Goal: Information Seeking & Learning: Find specific fact

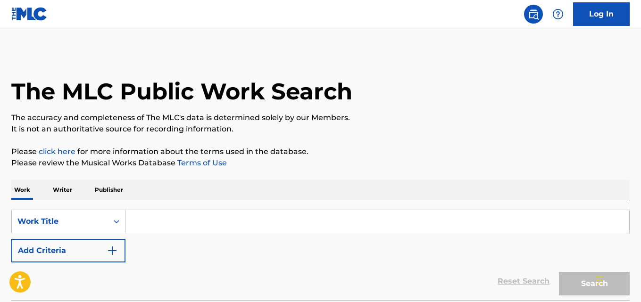
click at [354, 75] on div "The MLC Public Work Search" at bounding box center [320, 86] width 619 height 69
click at [335, 259] on div "SearchWithCriteriada1b9c9c-3af7-4aa9-9dcf-e02f9ab7270a Work Title Add Criteria" at bounding box center [320, 236] width 619 height 53
click at [331, 274] on div "Reset Search Search" at bounding box center [320, 282] width 619 height 38
click at [330, 266] on div "Reset Search Search" at bounding box center [320, 282] width 619 height 38
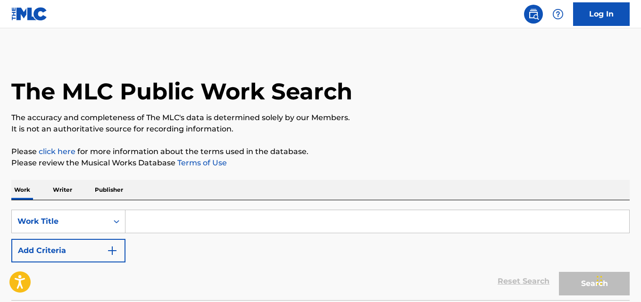
click at [330, 266] on div "Reset Search Search" at bounding box center [320, 282] width 619 height 38
click at [270, 271] on div "Reset Search Search" at bounding box center [320, 282] width 619 height 38
click at [197, 213] on input "Search Form" at bounding box center [377, 221] width 504 height 23
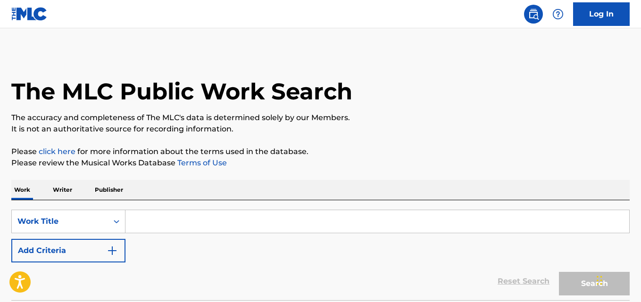
paste input "Ou Shchit"
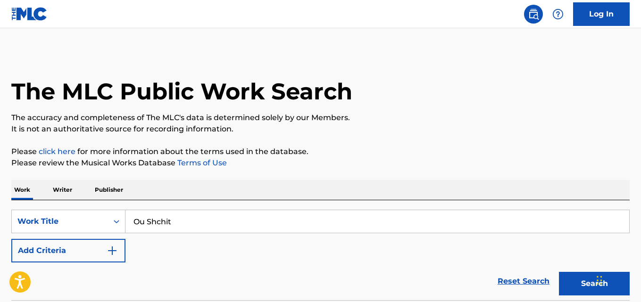
type input "Ou Shchit"
click at [334, 131] on p "It is not an authoritative source for recording information." at bounding box center [320, 129] width 619 height 11
click at [334, 132] on p "It is not an authoritative source for recording information." at bounding box center [320, 129] width 619 height 11
click at [333, 138] on div "The MLC Public Work Search The accuracy and completeness of The MLC's data is d…" at bounding box center [320, 191] width 641 height 278
click at [103, 249] on button "Add Criteria" at bounding box center [68, 251] width 114 height 24
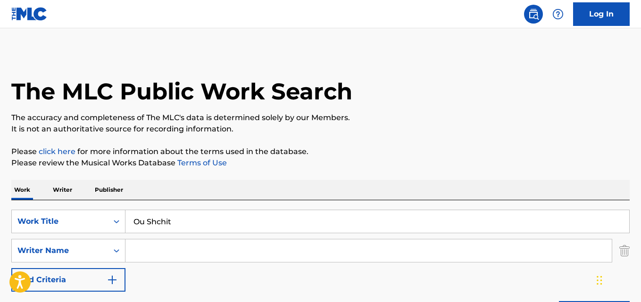
click at [162, 236] on div "SearchWithCriteriada1b9c9c-3af7-4aa9-9dcf-e02f9ab7270a Work Title Ou Shchit Sea…" at bounding box center [320, 251] width 619 height 82
click at [163, 245] on input "Search Form" at bounding box center [368, 251] width 486 height 23
paste input "[PERSON_NAME]"
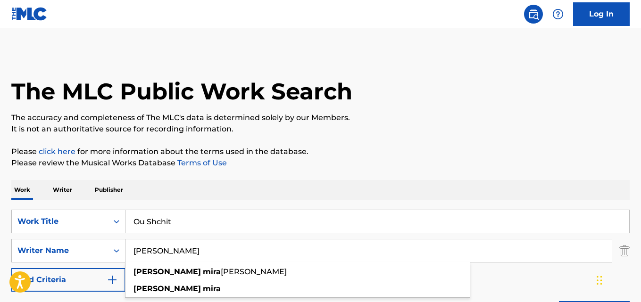
click at [258, 168] on p "Please review the Musical Works Database Terms of Use" at bounding box center [320, 163] width 619 height 11
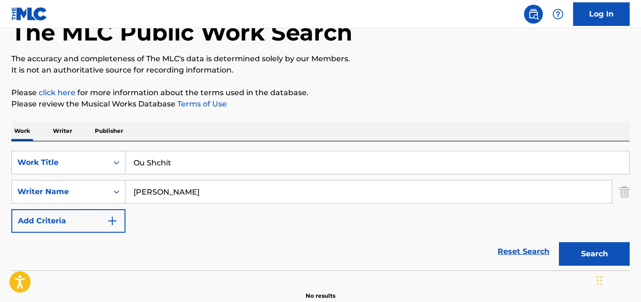
scroll to position [107, 0]
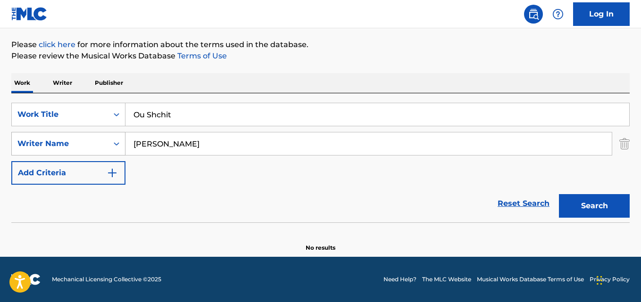
drag, startPoint x: 154, startPoint y: 143, endPoint x: 103, endPoint y: 143, distance: 50.5
click at [103, 143] on div "SearchWithCriteriaf984ccc5-3fa6-44d5-b6ce-274ec8674414 Writer Name [PERSON_NAME]" at bounding box center [320, 144] width 619 height 24
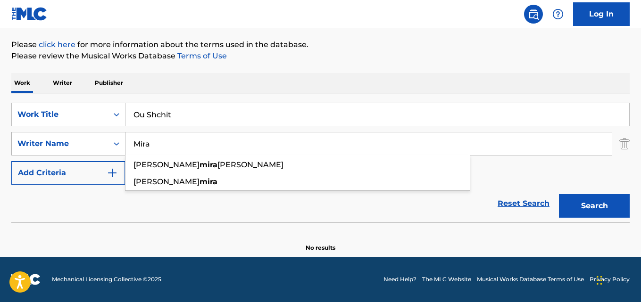
click at [559, 194] on button "Search" at bounding box center [594, 206] width 71 height 24
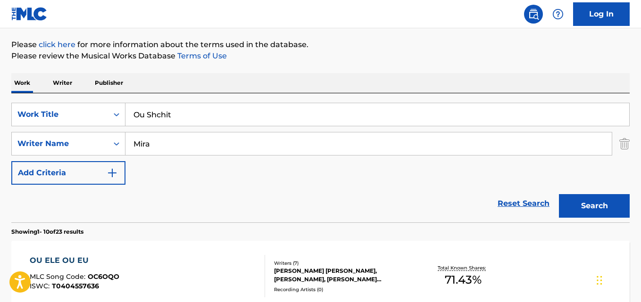
click at [283, 79] on div "Work Writer Publisher" at bounding box center [320, 83] width 619 height 20
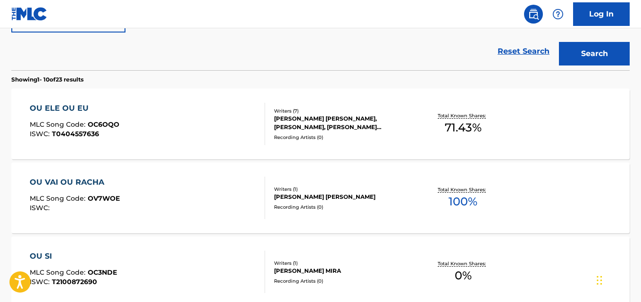
scroll to position [28, 0]
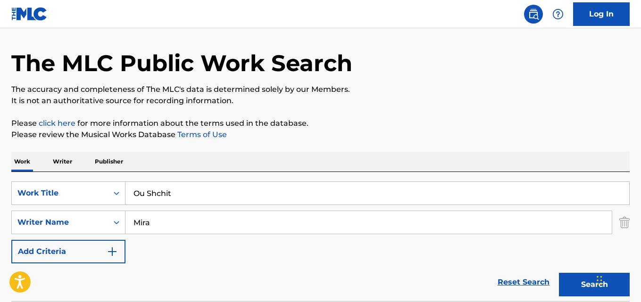
click at [178, 235] on div "SearchWithCriteriada1b9c9c-3af7-4aa9-9dcf-e02f9ab7270a Work Title Ou Shchit Sea…" at bounding box center [320, 223] width 619 height 82
drag, startPoint x: 177, startPoint y: 234, endPoint x: 152, endPoint y: 232, distance: 25.5
click at [152, 232] on input "Mira" at bounding box center [368, 222] width 486 height 23
drag, startPoint x: 182, startPoint y: 217, endPoint x: 88, endPoint y: 217, distance: 93.4
click at [88, 217] on div "SearchWithCriteriaf984ccc5-3fa6-44d5-b6ce-274ec8674414 Writer Name [PERSON_NAME]" at bounding box center [320, 223] width 619 height 24
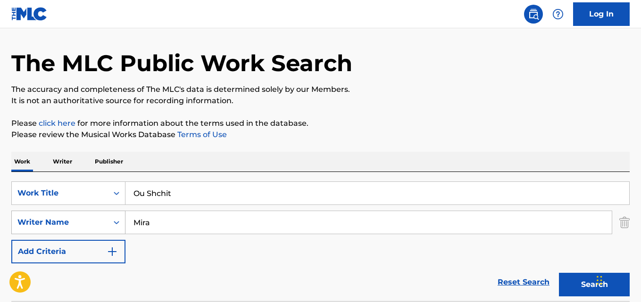
paste input "[PERSON_NAME]"
type input "[PERSON_NAME]"
click at [559, 273] on button "Search" at bounding box center [594, 285] width 71 height 24
click at [583, 280] on button "Search" at bounding box center [594, 285] width 71 height 24
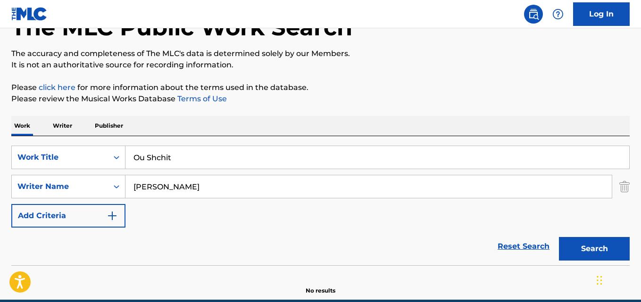
scroll to position [107, 0]
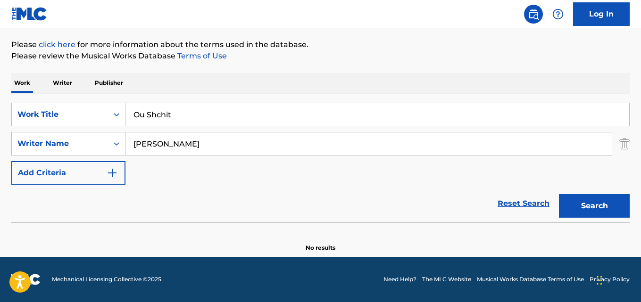
click at [272, 144] on input "[PERSON_NAME]" at bounding box center [368, 144] width 486 height 23
click at [575, 192] on div "Search" at bounding box center [591, 204] width 75 height 38
click at [575, 194] on button "Search" at bounding box center [594, 206] width 71 height 24
drag, startPoint x: 199, startPoint y: 118, endPoint x: 46, endPoint y: 127, distance: 153.1
click at [46, 127] on div "SearchWithCriteriada1b9c9c-3af7-4aa9-9dcf-e02f9ab7270a Work Title Ou Shchit Sea…" at bounding box center [320, 144] width 619 height 82
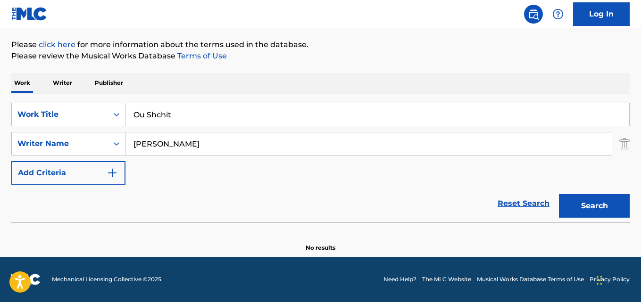
paste input "In My Head"
type input "In My Head"
click at [100, 199] on div "Reset Search Search" at bounding box center [320, 204] width 619 height 38
drag, startPoint x: 228, startPoint y: 151, endPoint x: 107, endPoint y: 152, distance: 120.8
click at [107, 152] on div "SearchWithCriteriaf984ccc5-3fa6-44d5-b6ce-274ec8674414 Writer Name [PERSON_NAME]" at bounding box center [320, 144] width 619 height 24
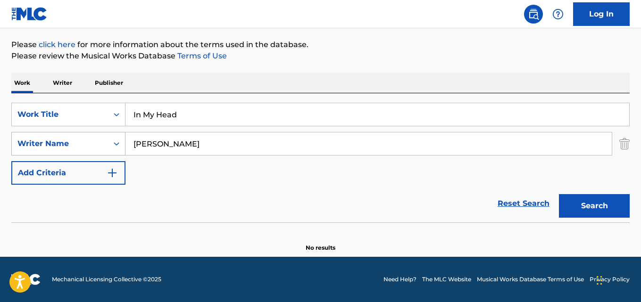
paste input "[PERSON_NAME]"
click at [559, 194] on button "Search" at bounding box center [594, 206] width 71 height 24
click at [91, 207] on div "Reset Search Search" at bounding box center [320, 204] width 619 height 38
click at [159, 151] on input "[PERSON_NAME]" at bounding box center [368, 144] width 486 height 23
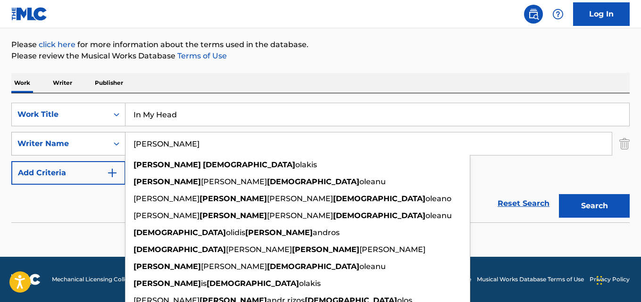
drag, startPoint x: 216, startPoint y: 141, endPoint x: 119, endPoint y: 151, distance: 97.3
click at [119, 151] on div "SearchWithCriteriaf984ccc5-3fa6-44d5-b6ce-274ec8674414 Writer Name [PERSON_NAME…" at bounding box center [320, 144] width 619 height 24
paste input "[PERSON_NAME]"
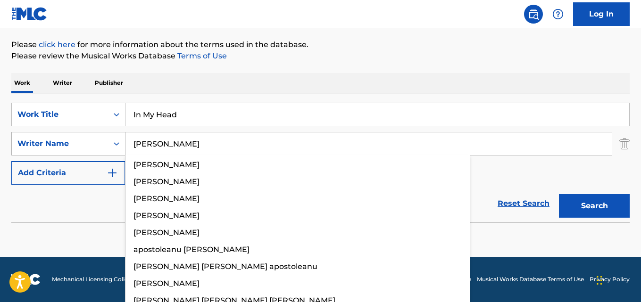
type input "[PERSON_NAME]"
click at [559, 194] on button "Search" at bounding box center [594, 206] width 71 height 24
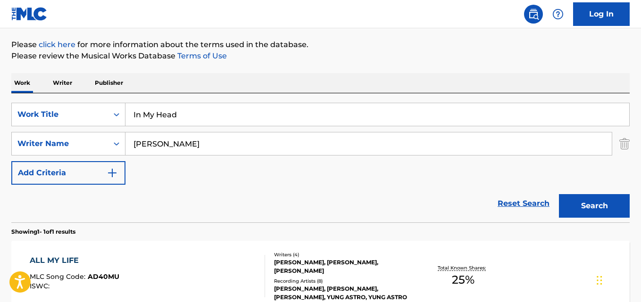
click at [328, 74] on div "Work Writer Publisher" at bounding box center [320, 83] width 619 height 20
drag, startPoint x: 230, startPoint y: 109, endPoint x: 75, endPoint y: 127, distance: 156.3
click at [75, 127] on div "SearchWithCriteriada1b9c9c-3af7-4aa9-9dcf-e02f9ab7270a Work Title In My Head Se…" at bounding box center [320, 144] width 619 height 82
paste input "Story Of My Life"
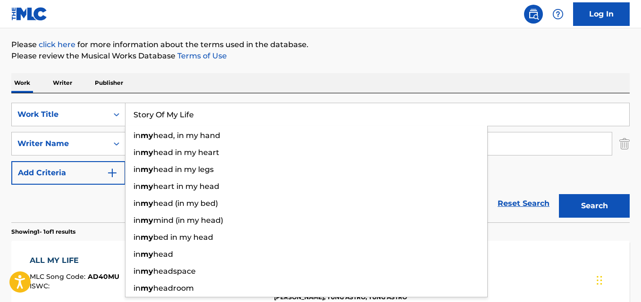
type input "Story Of My Life"
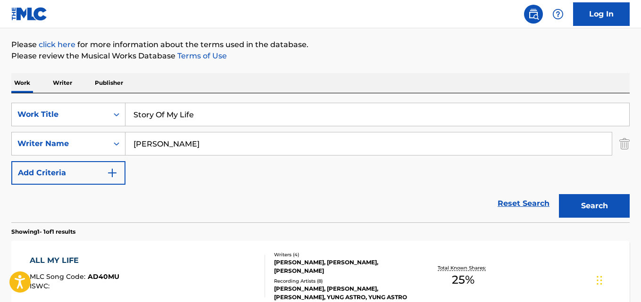
click at [282, 78] on div "Work Writer Publisher" at bounding box center [320, 83] width 619 height 20
drag, startPoint x: 229, startPoint y: 112, endPoint x: 125, endPoint y: 113, distance: 104.3
click at [125, 113] on div "SearchWithCriteriada1b9c9c-3af7-4aa9-9dcf-e02f9ab7270a Work Title Story Of My L…" at bounding box center [320, 115] width 619 height 24
drag, startPoint x: 194, startPoint y: 140, endPoint x: 91, endPoint y: 143, distance: 102.9
click at [91, 143] on div "SearchWithCriteriaf984ccc5-3fa6-44d5-b6ce-274ec8674414 Writer Name [PERSON_NAME]" at bounding box center [320, 144] width 619 height 24
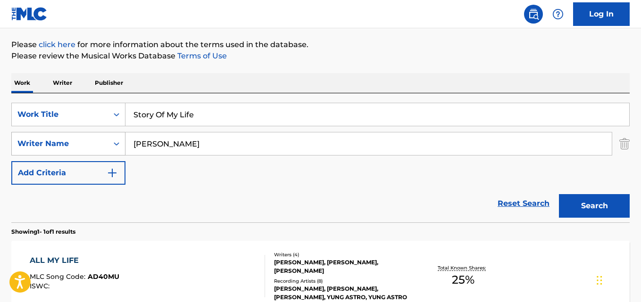
paste input "Ant [PERSON_NAME]"
type input "Ant [PERSON_NAME]"
click at [559, 194] on button "Search" at bounding box center [594, 206] width 71 height 24
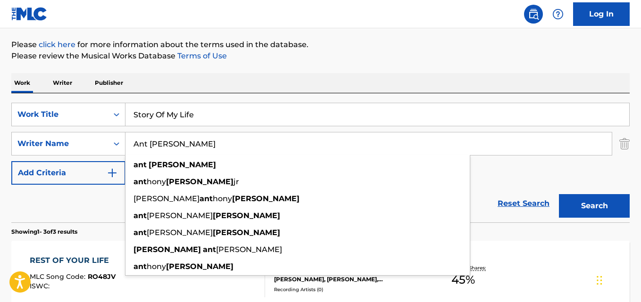
drag, startPoint x: 96, startPoint y: 200, endPoint x: 111, endPoint y: 192, distance: 16.5
click at [96, 201] on div "Reset Search Search" at bounding box center [320, 204] width 619 height 38
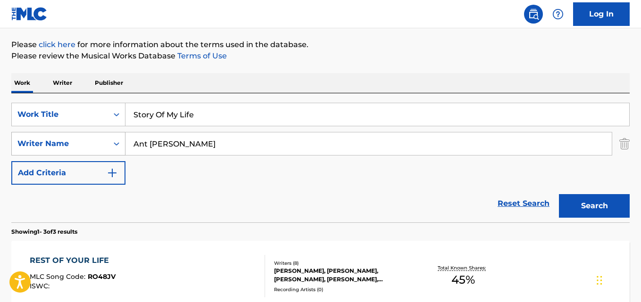
drag, startPoint x: 194, startPoint y: 149, endPoint x: 87, endPoint y: 151, distance: 107.1
click at [88, 152] on div "SearchWithCriteriaf984ccc5-3fa6-44d5-b6ce-274ec8674414 Writer Name [PERSON_NAME]" at bounding box center [320, 144] width 619 height 24
click at [559, 194] on button "Search" at bounding box center [594, 206] width 71 height 24
click at [249, 90] on div "Work Writer Publisher" at bounding box center [320, 83] width 619 height 20
drag, startPoint x: 202, startPoint y: 150, endPoint x: 85, endPoint y: 155, distance: 117.1
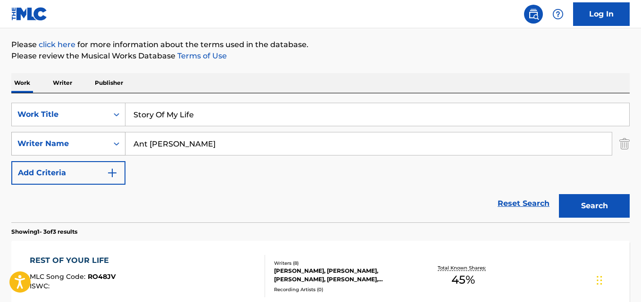
click at [85, 155] on div "SearchWithCriteriaf984ccc5-3fa6-44d5-b6ce-274ec8674414 Writer Name [PERSON_NAME]" at bounding box center [320, 144] width 619 height 24
click at [559, 194] on button "Search" at bounding box center [594, 206] width 71 height 24
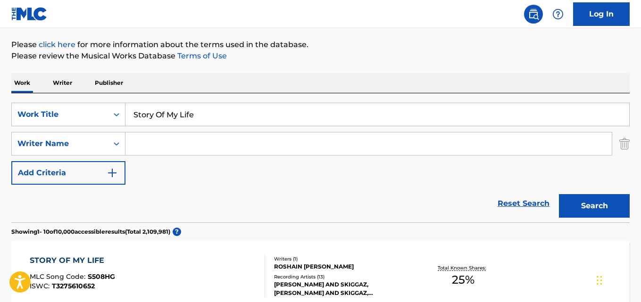
click at [199, 149] on input "Search Form" at bounding box center [368, 144] width 486 height 23
paste input "Mira"
type input "Mira"
click at [559, 194] on button "Search" at bounding box center [594, 206] width 71 height 24
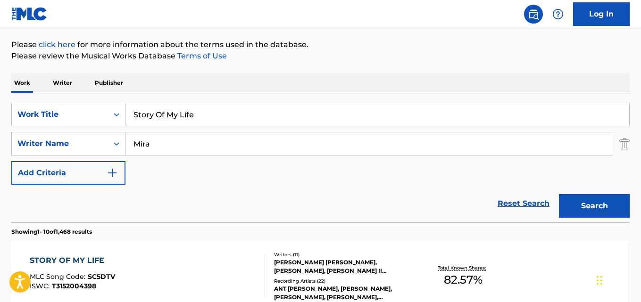
click at [298, 82] on div "Work Writer Publisher" at bounding box center [320, 83] width 619 height 20
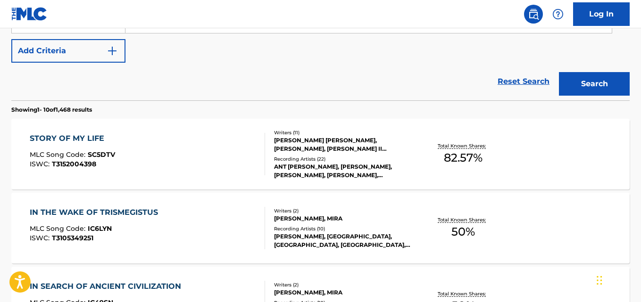
scroll to position [264, 0]
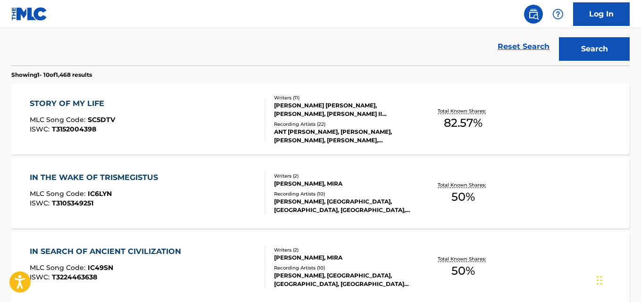
click at [90, 108] on div "STORY OF MY LIFE" at bounding box center [72, 103] width 85 height 11
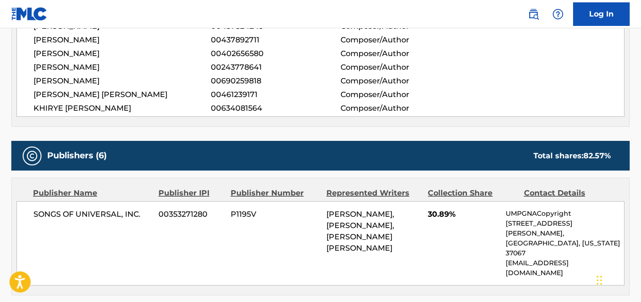
scroll to position [475, 0]
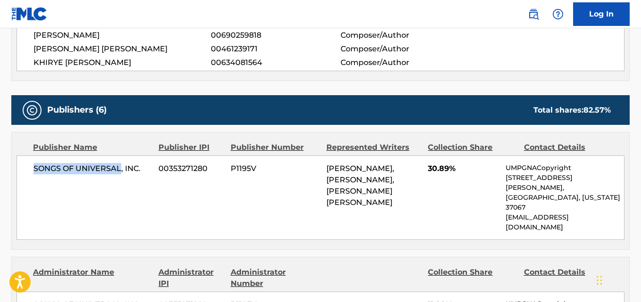
drag, startPoint x: 33, startPoint y: 172, endPoint x: 120, endPoint y: 173, distance: 86.8
click at [120, 173] on div "SONGS OF UNIVERSAL, INC. 00353271280 P1195V [PERSON_NAME], [PERSON_NAME], [PERS…" at bounding box center [321, 198] width 608 height 84
copy span "SONGS OF UNIVERSAL"
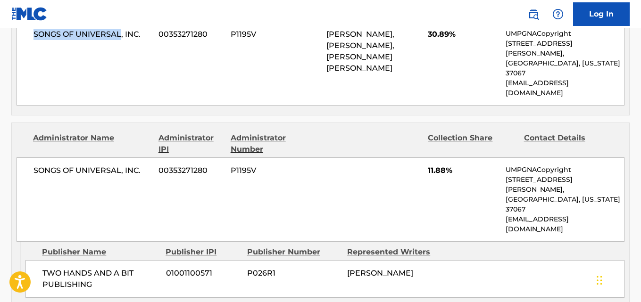
scroll to position [711, 0]
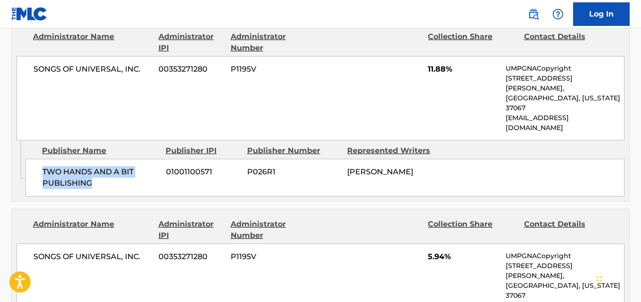
drag, startPoint x: 42, startPoint y: 111, endPoint x: 130, endPoint y: 125, distance: 89.4
click at [130, 159] on div "TWO HANDS AND A BIT PUBLISHING 01001100571 P026R1 [PERSON_NAME]" at bounding box center [324, 178] width 599 height 38
copy span "TWO HANDS AND A BIT PUBLISHING"
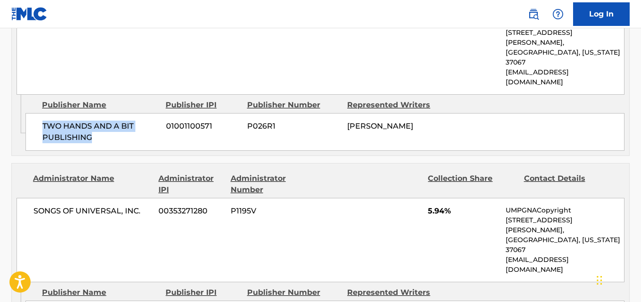
scroll to position [790, 0]
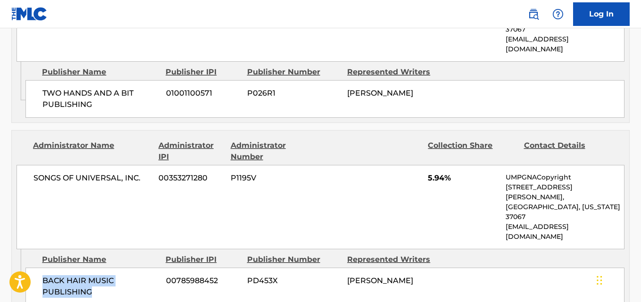
drag, startPoint x: 44, startPoint y: 193, endPoint x: 113, endPoint y: 209, distance: 71.2
click at [113, 268] on div "BACK HAIR MUSIC PUBLISHING 00785988452 PD453X [PERSON_NAME]" at bounding box center [324, 287] width 599 height 38
copy span "BACK HAIR MUSIC PUBLISHING"
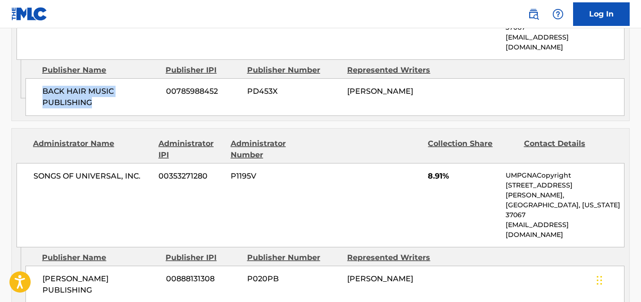
scroll to position [947, 0]
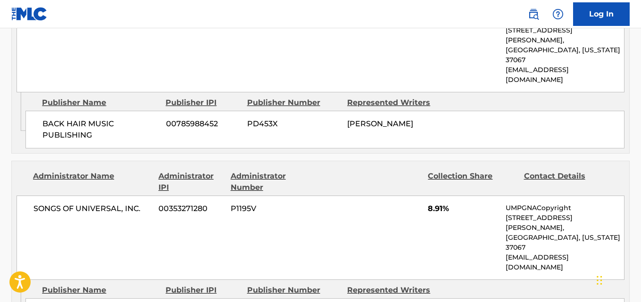
drag, startPoint x: 39, startPoint y: 197, endPoint x: 139, endPoint y: 203, distance: 100.7
copy span "[PERSON_NAME] PUBLISHING"
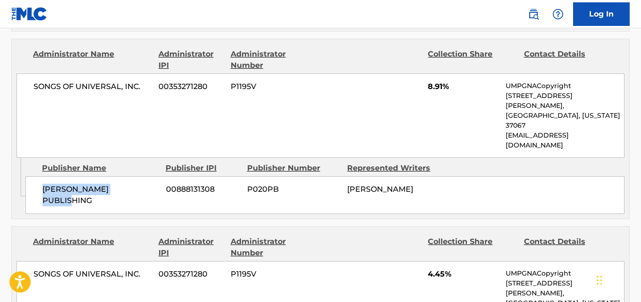
scroll to position [1104, 0]
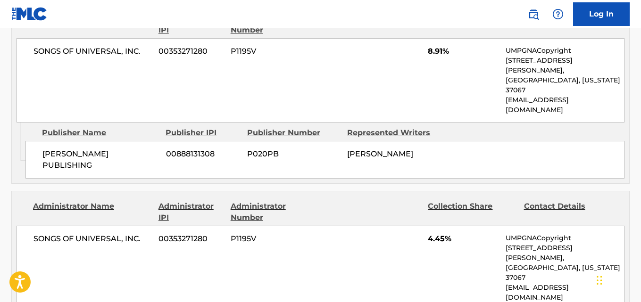
drag, startPoint x: 45, startPoint y: 191, endPoint x: 145, endPoint y: 192, distance: 100.0
copy span "LECTRIC FEEL MUSIC"
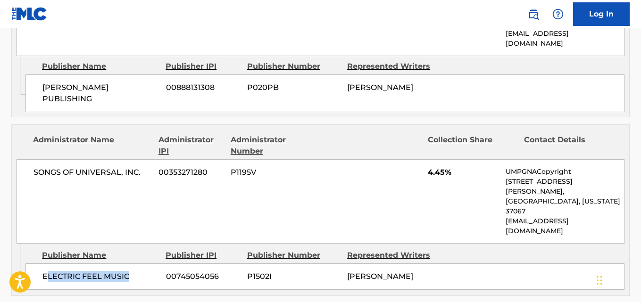
scroll to position [1262, 0]
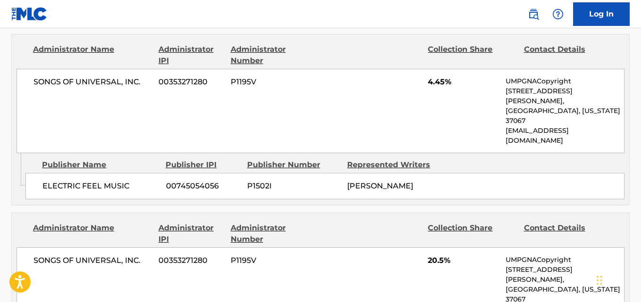
drag, startPoint x: 45, startPoint y: 179, endPoint x: 134, endPoint y: 181, distance: 89.2
copy span "ONGS BY A BLESSING"
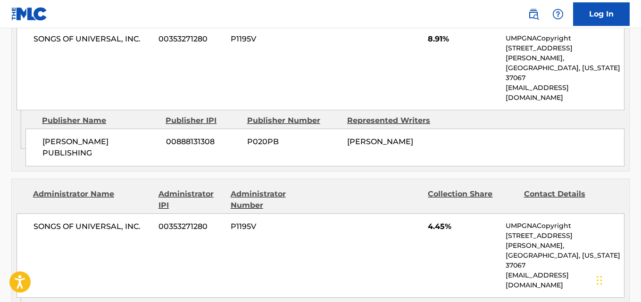
scroll to position [947, 0]
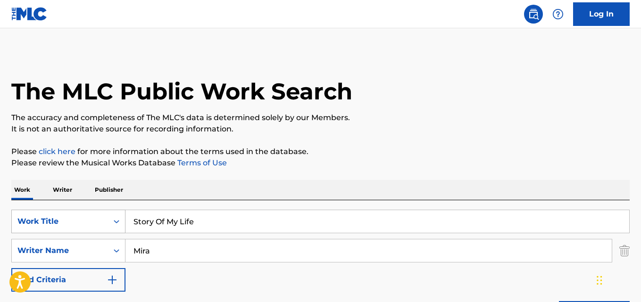
drag, startPoint x: 190, startPoint y: 219, endPoint x: 113, endPoint y: 221, distance: 77.4
click at [115, 221] on div "SearchWithCriteriada1b9c9c-3af7-4aa9-9dcf-e02f9ab7270a Work Title Story Of My L…" at bounding box center [320, 222] width 619 height 24
paste input "Healthy"
type input "Healthy"
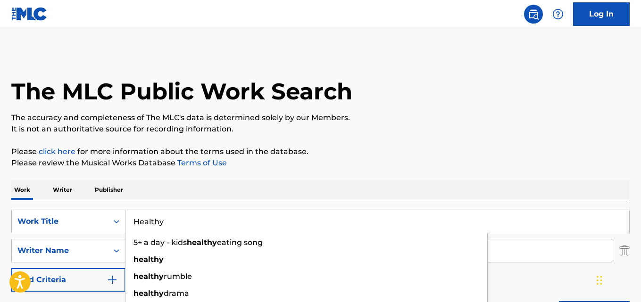
click at [317, 77] on h1 "The MLC Public Work Search" at bounding box center [181, 91] width 341 height 28
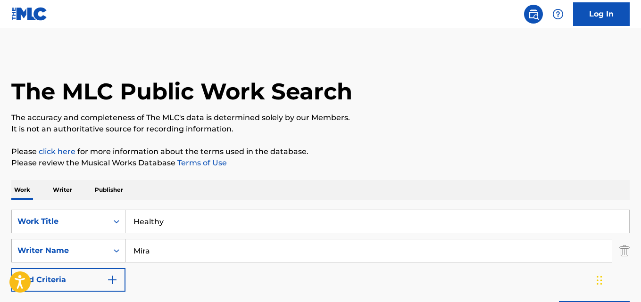
drag, startPoint x: 176, startPoint y: 244, endPoint x: 96, endPoint y: 253, distance: 81.1
click at [96, 253] on div "SearchWithCriteriaf984ccc5-3fa6-44d5-b6ce-274ec8674414 Writer Name [PERSON_NAME]" at bounding box center [320, 251] width 619 height 24
paste input "Golden [PERSON_NAME]"
type input "Golden [PERSON_NAME]"
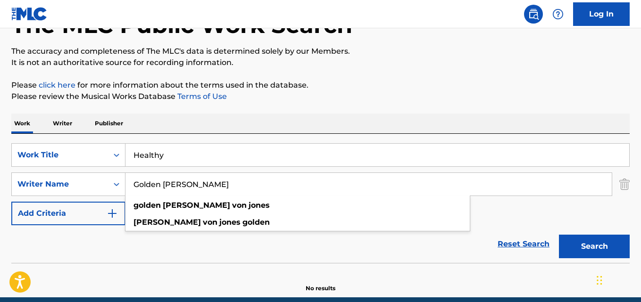
scroll to position [107, 0]
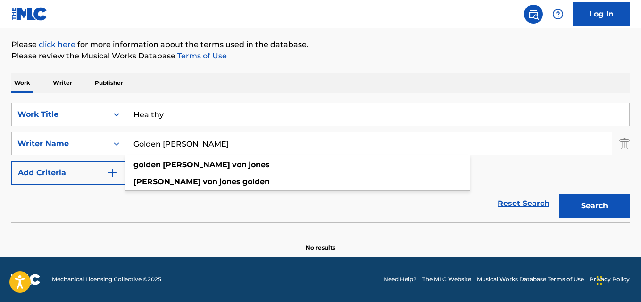
click at [312, 84] on div "Work Writer Publisher" at bounding box center [320, 83] width 619 height 20
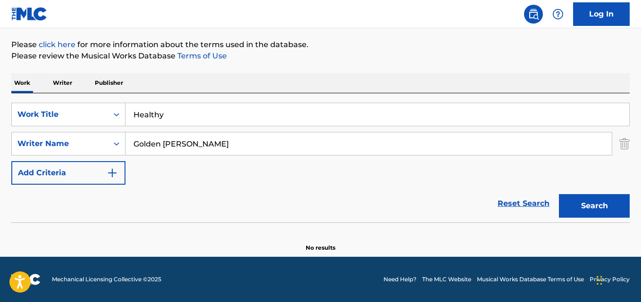
click at [585, 196] on button "Search" at bounding box center [594, 206] width 71 height 24
click at [314, 141] on input "Golden [PERSON_NAME]" at bounding box center [368, 144] width 486 height 23
click at [578, 205] on button "Search" at bounding box center [594, 206] width 71 height 24
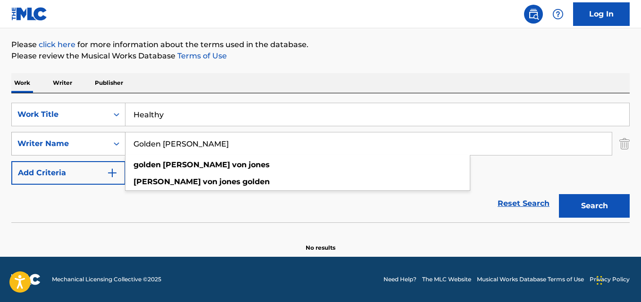
drag, startPoint x: 259, startPoint y: 152, endPoint x: 98, endPoint y: 150, distance: 161.8
click at [98, 150] on div "SearchWithCriteriaf984ccc5-3fa6-44d5-b6ce-274ec8674414 Writer Name Golden [PERS…" at bounding box center [320, 144] width 619 height 24
click at [559, 194] on button "Search" at bounding box center [594, 206] width 71 height 24
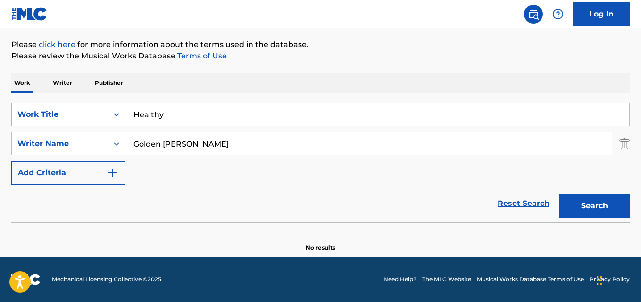
drag, startPoint x: 180, startPoint y: 112, endPoint x: 116, endPoint y: 116, distance: 64.3
click at [116, 116] on div "SearchWithCriteriada1b9c9c-3af7-4aa9-9dcf-e02f9ab7270a Work Title Healthy" at bounding box center [320, 115] width 619 height 24
paste input "Stampede"
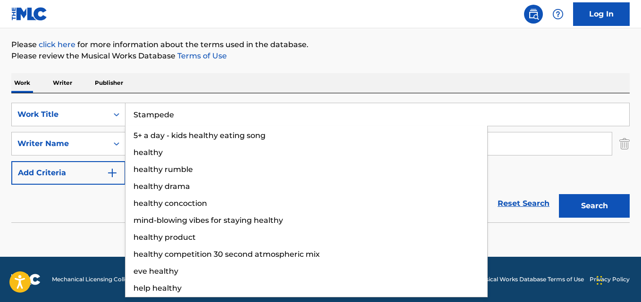
type input "Stampede"
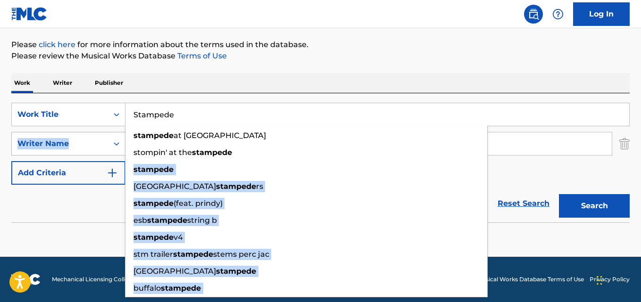
drag, startPoint x: 245, startPoint y: 146, endPoint x: 112, endPoint y: 147, distance: 133.5
click at [112, 147] on div "SearchWithCriteriada1b9c9c-3af7-4aa9-9dcf-e02f9ab7270a Work Title Stampede stam…" at bounding box center [320, 144] width 619 height 82
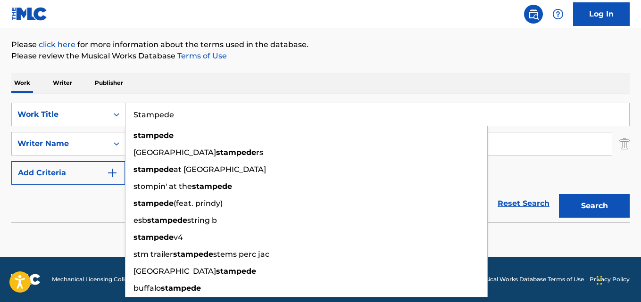
click at [92, 204] on div "Reset Search Search" at bounding box center [320, 204] width 619 height 38
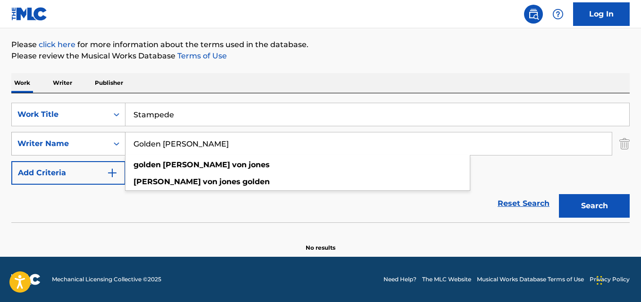
drag, startPoint x: 246, startPoint y: 151, endPoint x: 100, endPoint y: 148, distance: 146.3
click at [100, 148] on div "SearchWithCriteriaf984ccc5-3fa6-44d5-b6ce-274ec8674414 Writer Name Golden [PERS…" at bounding box center [320, 144] width 619 height 24
paste input "PiCasoPiCaso"
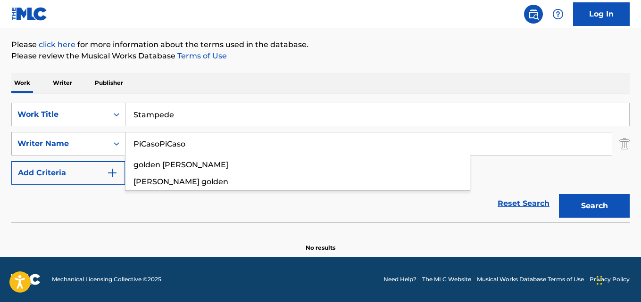
click at [559, 194] on button "Search" at bounding box center [594, 206] width 71 height 24
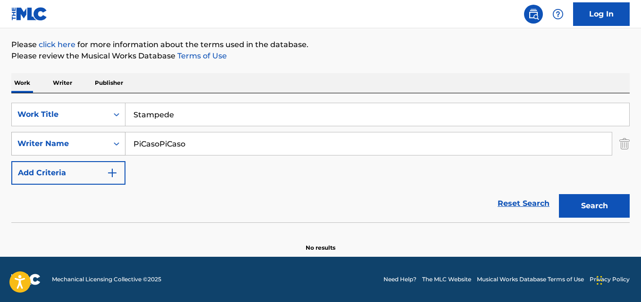
drag, startPoint x: 221, startPoint y: 135, endPoint x: 100, endPoint y: 146, distance: 122.2
click at [100, 146] on div "SearchWithCriteriaf984ccc5-3fa6-44d5-b6ce-274ec8674414 Writer Name PiCasoPiCaso" at bounding box center [320, 144] width 619 height 24
click at [559, 194] on button "Search" at bounding box center [594, 206] width 71 height 24
drag, startPoint x: 194, startPoint y: 138, endPoint x: 97, endPoint y: 147, distance: 97.1
click at [97, 147] on div "SearchWithCriteriaf984ccc5-3fa6-44d5-b6ce-274ec8674414 Writer Name PiCasoPiCaso" at bounding box center [320, 144] width 619 height 24
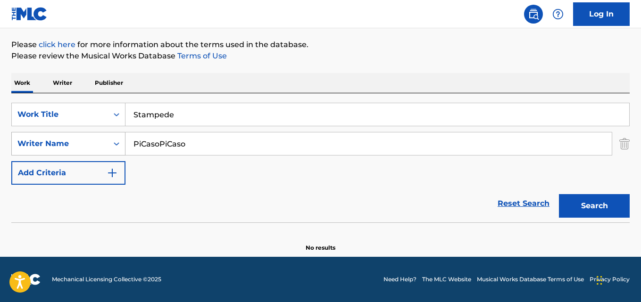
paste input "[PERSON_NAME]"
click at [559, 194] on button "Search" at bounding box center [594, 206] width 71 height 24
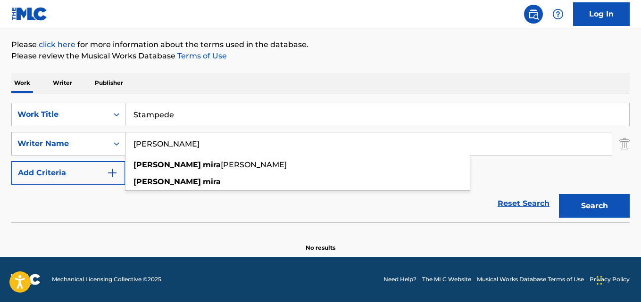
drag, startPoint x: 191, startPoint y: 137, endPoint x: 125, endPoint y: 141, distance: 66.2
click at [125, 141] on div "SearchWithCriteriaf984ccc5-3fa6-44d5-b6ce-274ec8674414 Writer Name [PERSON_NAME…" at bounding box center [320, 144] width 619 height 24
paste input "[PERSON_NAME]"
type input "[PERSON_NAME]"
click at [559, 194] on button "Search" at bounding box center [594, 206] width 71 height 24
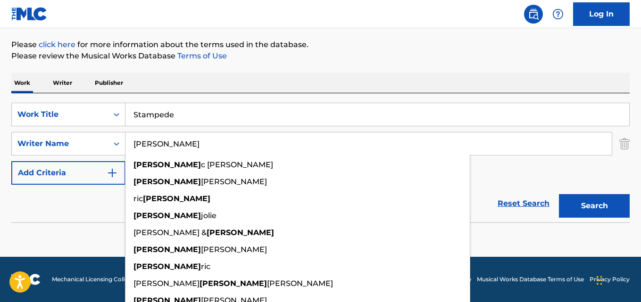
click at [594, 202] on button "Search" at bounding box center [594, 206] width 71 height 24
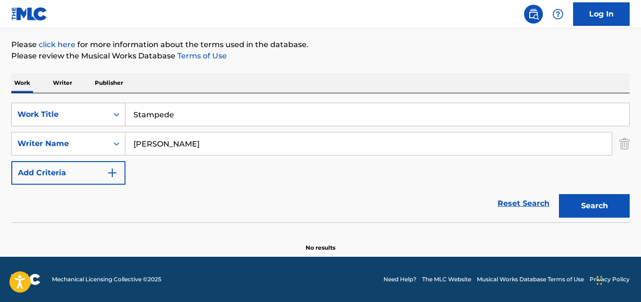
drag, startPoint x: 211, startPoint y: 111, endPoint x: 83, endPoint y: 118, distance: 128.1
click at [83, 118] on div "SearchWithCriteriada1b9c9c-3af7-4aa9-9dcf-e02f9ab7270a Work Title Stampede" at bounding box center [320, 115] width 619 height 24
paste input "Fuck A Love Song"
type input "Fuck A Love Song"
click at [61, 209] on div "Reset Search Search" at bounding box center [320, 204] width 619 height 38
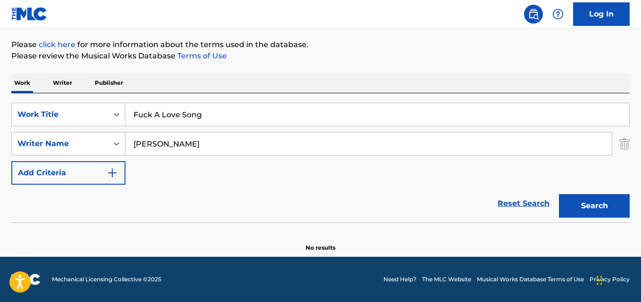
drag, startPoint x: 177, startPoint y: 141, endPoint x: 71, endPoint y: 151, distance: 106.6
click at [71, 151] on div "SearchWithCriteriaf984ccc5-3fa6-44d5-b6ce-274ec8674414 Writer Name [PERSON_NAME]" at bounding box center [320, 144] width 619 height 24
paste input "[PERSON_NAME]"
click at [559, 194] on button "Search" at bounding box center [594, 206] width 71 height 24
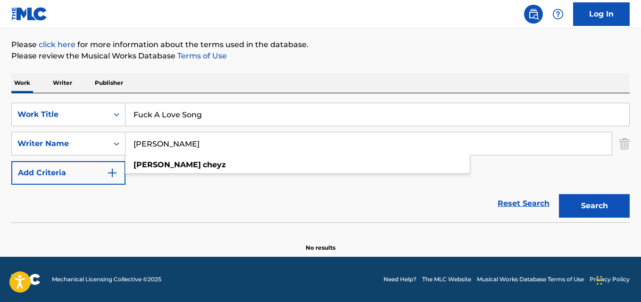
click at [595, 215] on button "Search" at bounding box center [594, 206] width 71 height 24
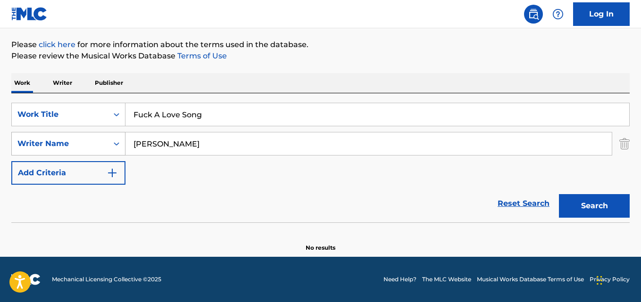
click at [97, 151] on div "SearchWithCriteriaf984ccc5-3fa6-44d5-b6ce-274ec8674414 Writer Name [PERSON_NAME]" at bounding box center [320, 144] width 619 height 24
click at [559, 194] on button "Search" at bounding box center [594, 206] width 71 height 24
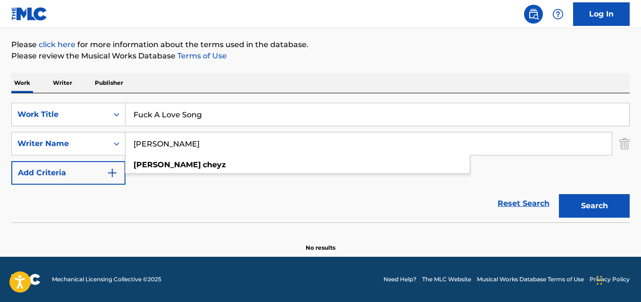
click at [274, 90] on div "Work Writer Publisher" at bounding box center [320, 83] width 619 height 20
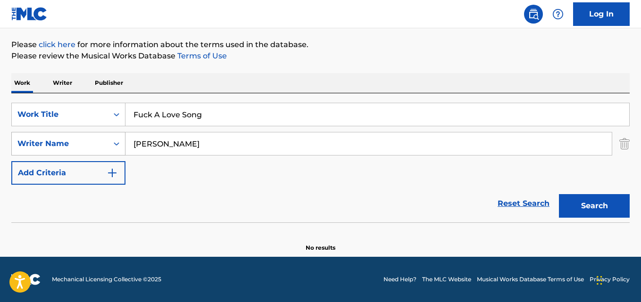
drag, startPoint x: 181, startPoint y: 151, endPoint x: 100, endPoint y: 151, distance: 81.6
click at [100, 151] on div "SearchWithCriteriaf984ccc5-3fa6-44d5-b6ce-274ec8674414 Writer Name [PERSON_NAME]" at bounding box center [320, 144] width 619 height 24
paste input "Nic M Blue"
type input "Nic M Blue"
click at [559, 194] on button "Search" at bounding box center [594, 206] width 71 height 24
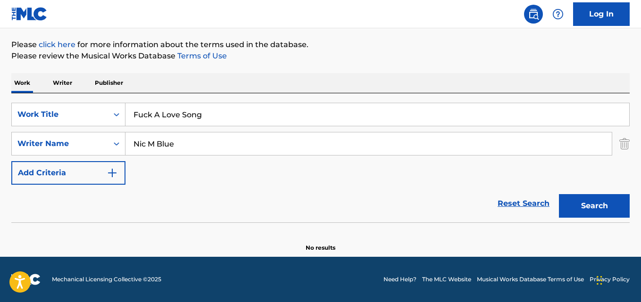
click at [229, 186] on div "Reset Search Search" at bounding box center [320, 204] width 619 height 38
drag, startPoint x: 217, startPoint y: 113, endPoint x: 71, endPoint y: 127, distance: 147.4
click at [71, 127] on div "SearchWithCriteriada1b9c9c-3af7-4aa9-9dcf-e02f9ab7270a Work Title Fuck A Love S…" at bounding box center [320, 144] width 619 height 82
paste input "On [DEMOGRAPHIC_DATA]"
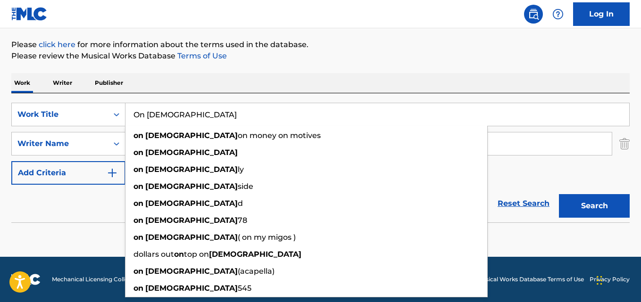
type input "On [DEMOGRAPHIC_DATA]"
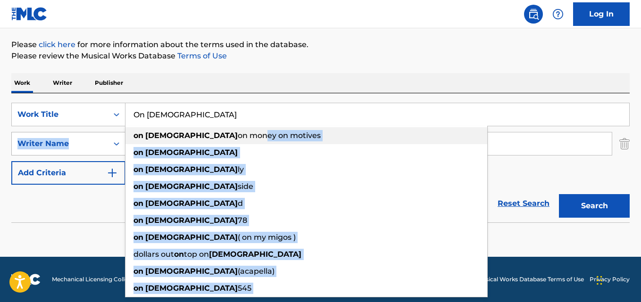
click at [109, 143] on div "SearchWithCriteriada1b9c9c-3af7-4aa9-9dcf-e02f9ab7270a Work Title On God on god…" at bounding box center [320, 144] width 619 height 82
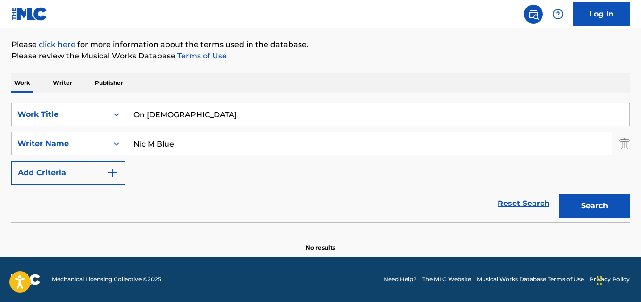
click at [89, 200] on div "Reset Search Search" at bounding box center [320, 204] width 619 height 38
drag, startPoint x: 189, startPoint y: 155, endPoint x: 83, endPoint y: 153, distance: 105.7
click at [83, 153] on div "SearchWithCriteriaf984ccc5-3fa6-44d5-b6ce-274ec8674414 Writer Name [PERSON_NAME]" at bounding box center [320, 144] width 619 height 24
paste input "k Mira"
click at [559, 194] on button "Search" at bounding box center [594, 206] width 71 height 24
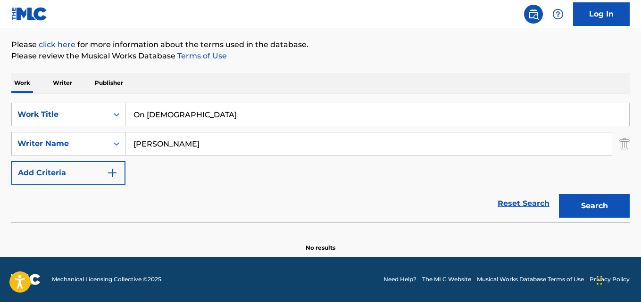
click at [232, 89] on div "Work Writer Publisher" at bounding box center [320, 83] width 619 height 20
drag, startPoint x: 110, startPoint y: 143, endPoint x: 89, endPoint y: 143, distance: 20.8
click at [89, 143] on div "SearchWithCriteriaf984ccc5-3fa6-44d5-b6ce-274ec8674414 Writer Name [PERSON_NAME]" at bounding box center [320, 144] width 619 height 24
paste input "[PERSON_NAME] Oxh"
click at [559, 194] on button "Search" at bounding box center [594, 206] width 71 height 24
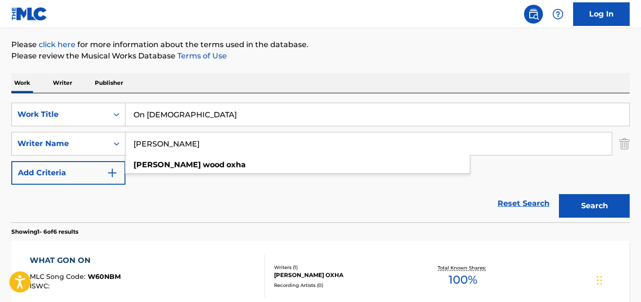
drag, startPoint x: 187, startPoint y: 141, endPoint x: 0, endPoint y: 166, distance: 189.0
type input "Oxha"
click at [559, 194] on button "Search" at bounding box center [594, 206] width 71 height 24
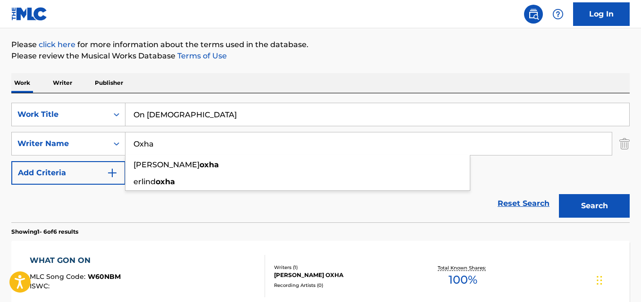
click at [209, 195] on div "Reset Search Search" at bounding box center [320, 204] width 619 height 38
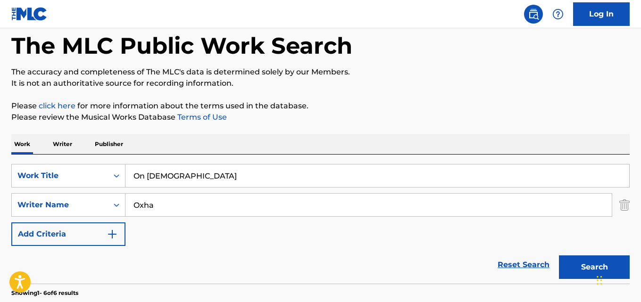
scroll to position [0, 0]
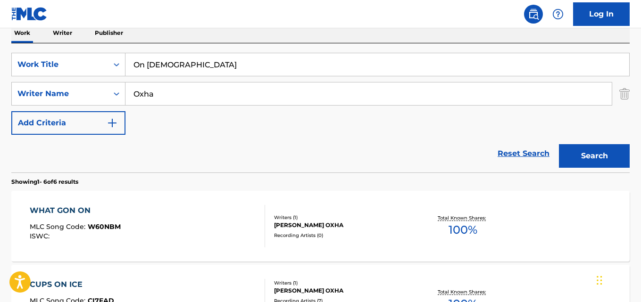
click at [516, 152] on link "Reset Search" at bounding box center [523, 153] width 61 height 21
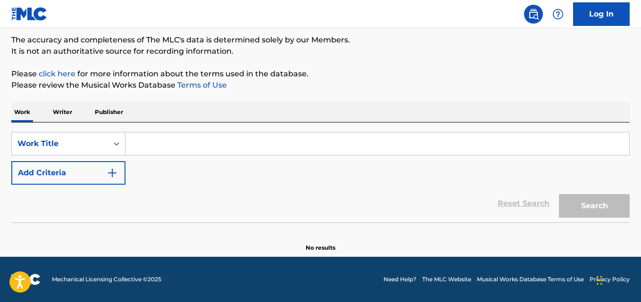
scroll to position [78, 0]
click at [244, 145] on input "Search Form" at bounding box center [377, 144] width 504 height 23
paste input "String On The Loose"
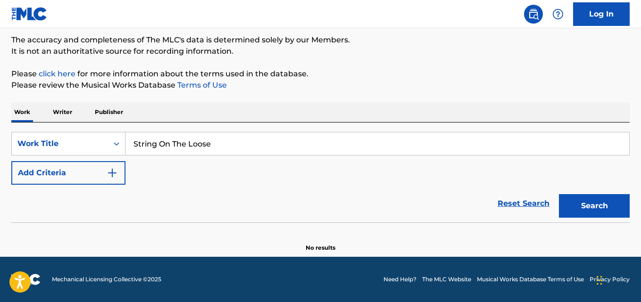
type input "String On The Loose"
click at [109, 200] on div "Reset Search Search" at bounding box center [320, 204] width 619 height 38
drag, startPoint x: 101, startPoint y: 182, endPoint x: 111, endPoint y: 182, distance: 9.4
click at [105, 182] on button "Add Criteria" at bounding box center [68, 173] width 114 height 24
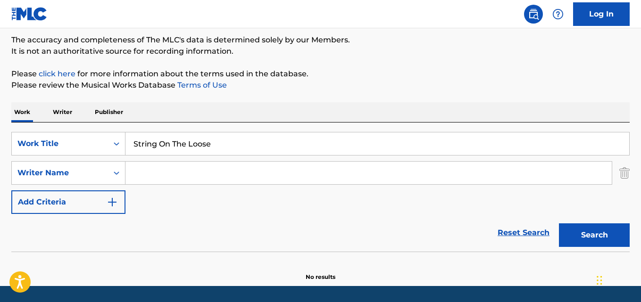
click at [165, 179] on input "Search Form" at bounding box center [368, 173] width 486 height 23
type input "[PERSON_NAME]"
click at [559, 224] on button "Search" at bounding box center [594, 236] width 71 height 24
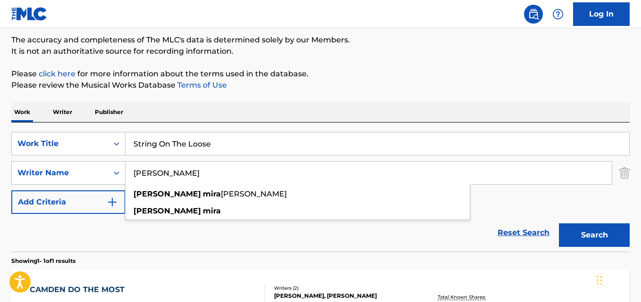
click at [67, 231] on div "Reset Search Search" at bounding box center [320, 233] width 619 height 38
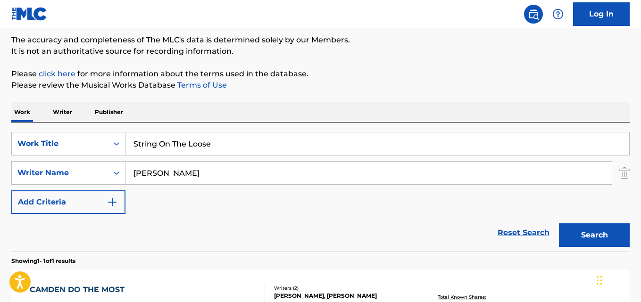
click at [67, 231] on div "Reset Search Search" at bounding box center [320, 233] width 619 height 38
click at [129, 223] on div "Reset Search Search" at bounding box center [320, 233] width 619 height 38
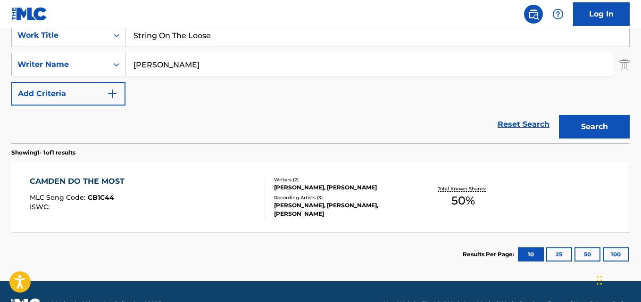
scroll to position [211, 0]
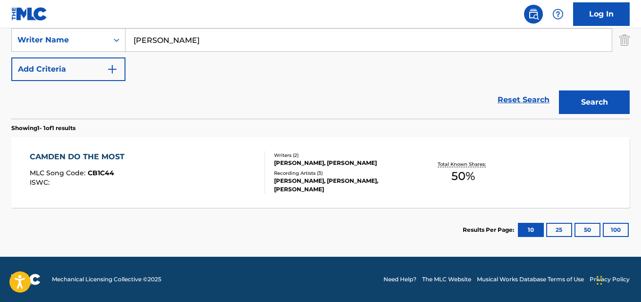
click at [88, 62] on button "Add Criteria" at bounding box center [68, 70] width 114 height 24
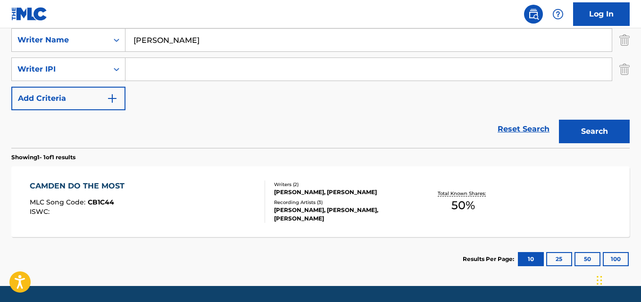
click at [139, 62] on input "Search Form" at bounding box center [368, 69] width 486 height 23
paste input "WoodOxha"
type input "WoodOxha"
click at [559, 120] on button "Search" at bounding box center [594, 132] width 71 height 24
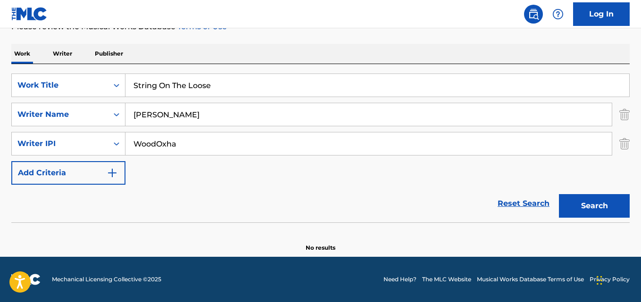
scroll to position [136, 0]
click at [628, 147] on img "Search Form" at bounding box center [624, 144] width 10 height 24
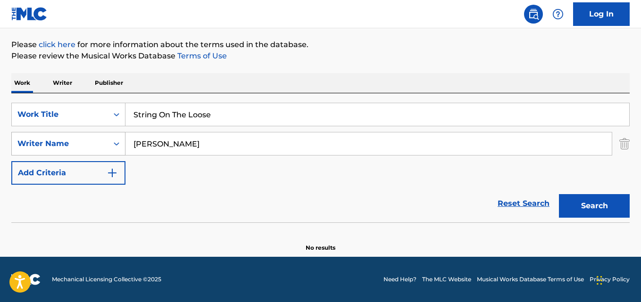
drag, startPoint x: 171, startPoint y: 152, endPoint x: 99, endPoint y: 152, distance: 72.2
click at [99, 152] on div "SearchWithCriteriaf984ccc5-3fa6-44d5-b6ce-274ec8674414 Writer Name [PERSON_NAME]" at bounding box center [320, 144] width 619 height 24
paste input "[PERSON_NAME] Oxh"
type input "[PERSON_NAME]"
click at [559, 194] on button "Search" at bounding box center [594, 206] width 71 height 24
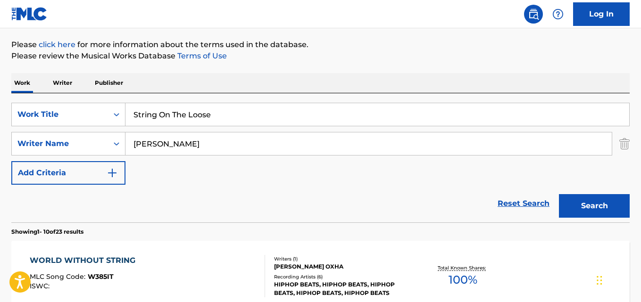
click at [89, 205] on div "Reset Search Search" at bounding box center [320, 204] width 619 height 38
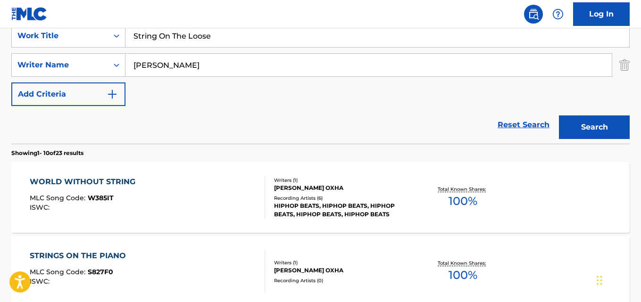
click at [583, 120] on button "Search" at bounding box center [594, 128] width 71 height 24
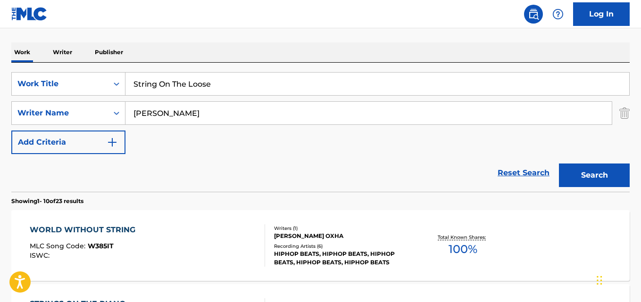
scroll to position [186, 0]
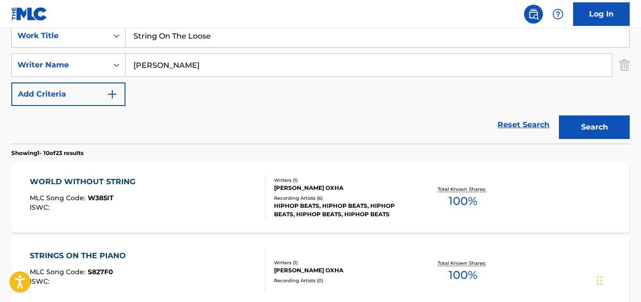
click at [279, 136] on div "Reset Search Search" at bounding box center [320, 125] width 619 height 38
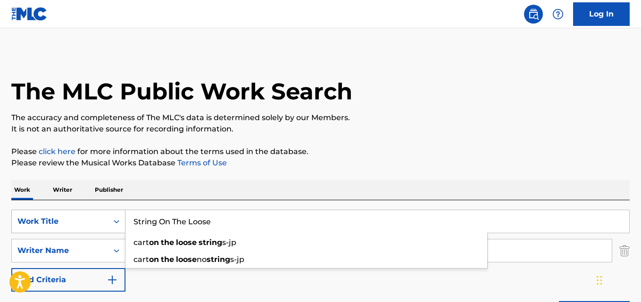
drag, startPoint x: 237, startPoint y: 223, endPoint x: 63, endPoint y: 232, distance: 173.8
click at [63, 232] on div "SearchWithCriteriada1b9c9c-3af7-4aa9-9dcf-e02f9ab7270a Work Title String On The…" at bounding box center [320, 222] width 619 height 24
paste input "Take Car"
type input "Take Care"
click at [314, 180] on div "Work Writer Publisher" at bounding box center [320, 190] width 619 height 20
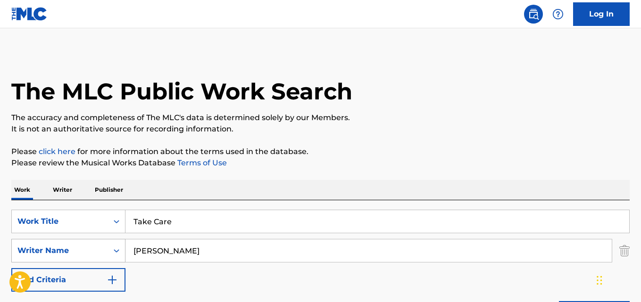
drag, startPoint x: 238, startPoint y: 252, endPoint x: 105, endPoint y: 259, distance: 132.8
click at [105, 259] on div "SearchWithCriteriaf984ccc5-3fa6-44d5-b6ce-274ec8674414 Writer Name [PERSON_NAME]" at bounding box center [320, 251] width 619 height 24
paste input "[PERSON_NAME]"
click at [403, 176] on div "The MLC Public Work Search The accuracy and completeness of The MLC's data is d…" at bounding box center [320, 206] width 641 height 308
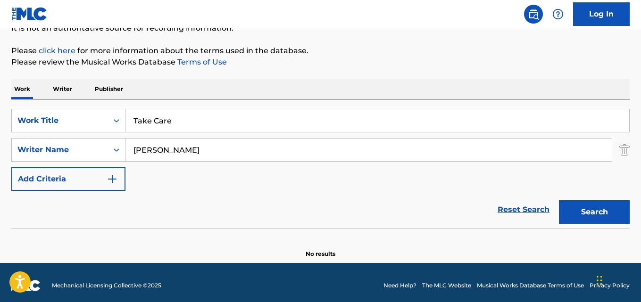
scroll to position [107, 0]
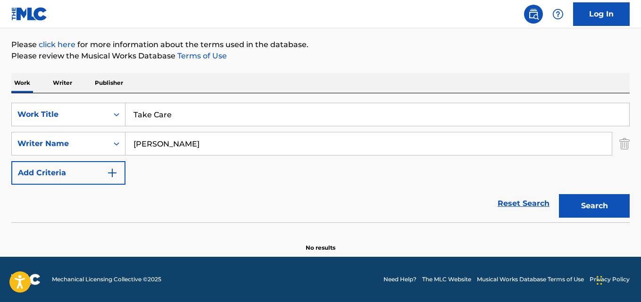
drag, startPoint x: 204, startPoint y: 144, endPoint x: 110, endPoint y: 156, distance: 95.1
click at [110, 156] on div "SearchWithCriteriada1b9c9c-3af7-4aa9-9dcf-e02f9ab7270a Work Title Take Care Sea…" at bounding box center [320, 144] width 619 height 82
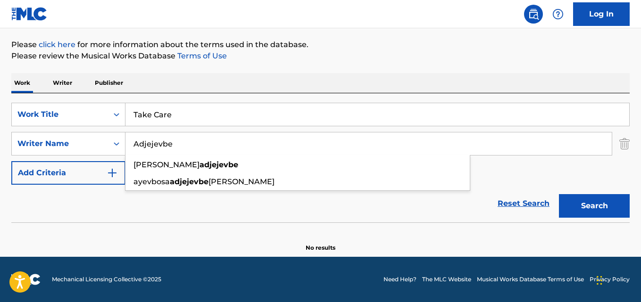
click at [559, 194] on button "Search" at bounding box center [594, 206] width 71 height 24
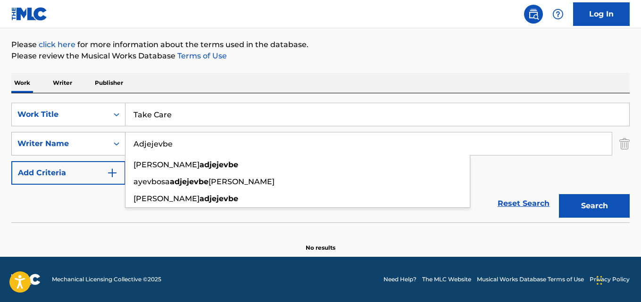
drag, startPoint x: 197, startPoint y: 139, endPoint x: 101, endPoint y: 141, distance: 95.8
click at [101, 141] on div "SearchWithCriteriaf984ccc5-3fa6-44d5-b6ce-274ec8674414 Writer Name [PERSON_NAME…" at bounding box center [320, 144] width 619 height 24
paste input "[PERSON_NAME]"
type input "[PERSON_NAME]"
click at [559, 194] on button "Search" at bounding box center [594, 206] width 71 height 24
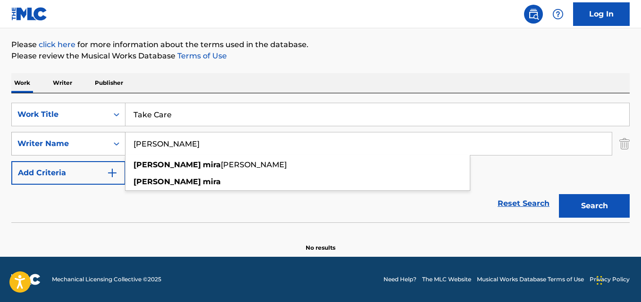
drag, startPoint x: 167, startPoint y: 151, endPoint x: 119, endPoint y: 151, distance: 48.1
click at [119, 151] on div "SearchWithCriteriaf984ccc5-3fa6-44d5-b6ce-274ec8674414 Writer Name [PERSON_NAME…" at bounding box center [320, 144] width 619 height 24
click at [559, 194] on button "Search" at bounding box center [594, 206] width 71 height 24
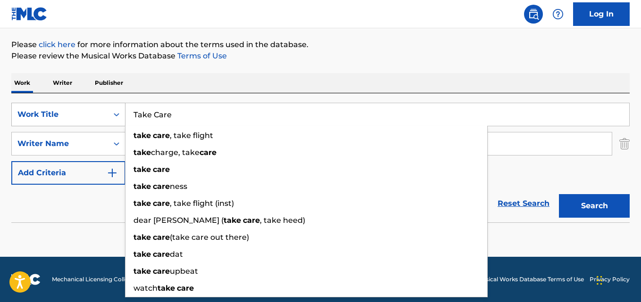
drag, startPoint x: 160, startPoint y: 120, endPoint x: 124, endPoint y: 125, distance: 36.6
click at [124, 125] on div "SearchWithCriteriada1b9c9c-3af7-4aa9-9dcf-e02f9ab7270a Work Title Take Care tak…" at bounding box center [320, 115] width 619 height 24
paste input "raumada"
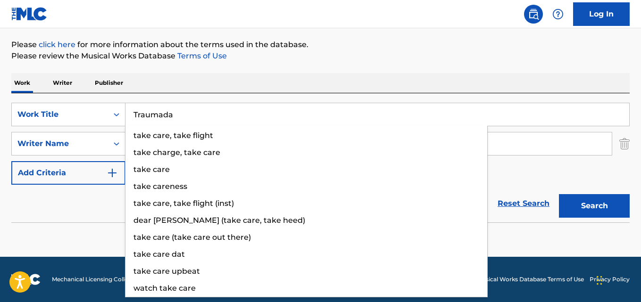
type input "Traumada"
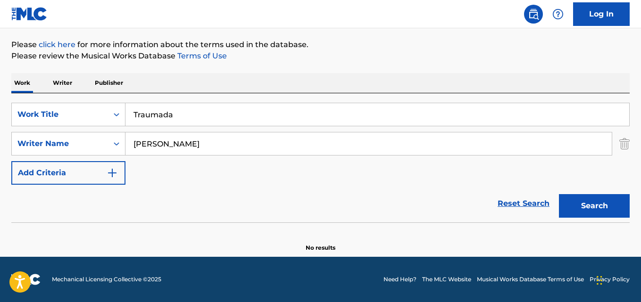
click at [151, 190] on div "Reset Search Search" at bounding box center [320, 204] width 619 height 38
drag, startPoint x: 190, startPoint y: 148, endPoint x: 83, endPoint y: 148, distance: 107.1
click at [83, 148] on div "SearchWithCriteriaf984ccc5-3fa6-44d5-b6ce-274ec8674414 Writer Name [PERSON_NAME]" at bounding box center [320, 144] width 619 height 24
paste input "[PERSON_NAME]"
type input "[PERSON_NAME]"
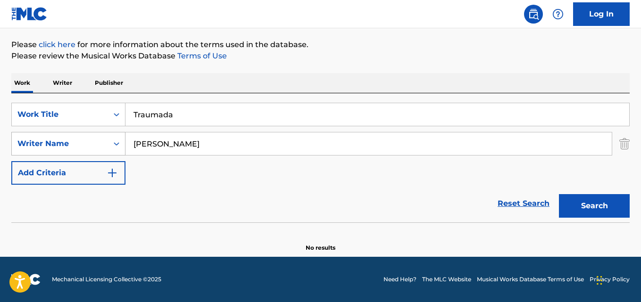
click at [559, 194] on button "Search" at bounding box center [594, 206] width 71 height 24
click at [262, 104] on input "Traumada" at bounding box center [377, 114] width 504 height 23
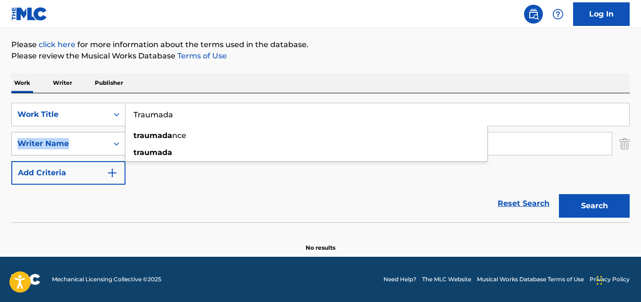
drag, startPoint x: 203, startPoint y: 138, endPoint x: 100, endPoint y: 150, distance: 104.5
click at [100, 150] on div "SearchWithCriteriada1b9c9c-3af7-4aa9-9dcf-e02f9ab7270a Work Title Traumada trau…" at bounding box center [320, 144] width 619 height 82
click at [163, 189] on div "Reset Search Search" at bounding box center [320, 204] width 619 height 38
click at [168, 195] on div "Reset Search Search" at bounding box center [320, 204] width 619 height 38
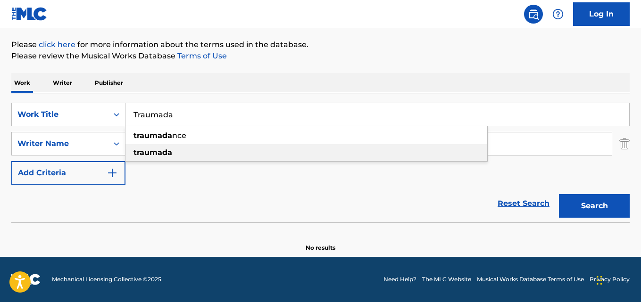
click at [166, 152] on strong "traumada" at bounding box center [153, 152] width 39 height 9
type input "traumada"
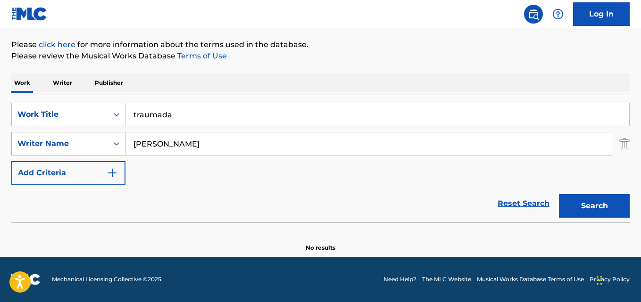
drag, startPoint x: 213, startPoint y: 133, endPoint x: 107, endPoint y: 134, distance: 106.2
click at [107, 134] on div "SearchWithCriteriaf984ccc5-3fa6-44d5-b6ce-274ec8674414 Writer Name [PERSON_NAME]" at bounding box center [320, 144] width 619 height 24
paste input "[PERSON_NAME]"
type input "[PERSON_NAME]"
click at [559, 194] on button "Search" at bounding box center [594, 206] width 71 height 24
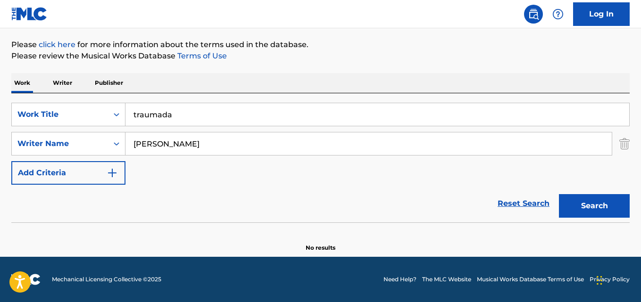
click at [215, 209] on div "Reset Search Search" at bounding box center [320, 204] width 619 height 38
click at [518, 197] on link "Reset Search" at bounding box center [523, 203] width 61 height 21
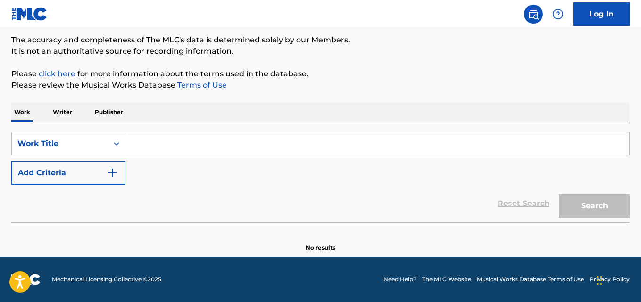
click at [195, 151] on input "Search Form" at bounding box center [377, 144] width 504 height 23
paste input "Cash Flow!"
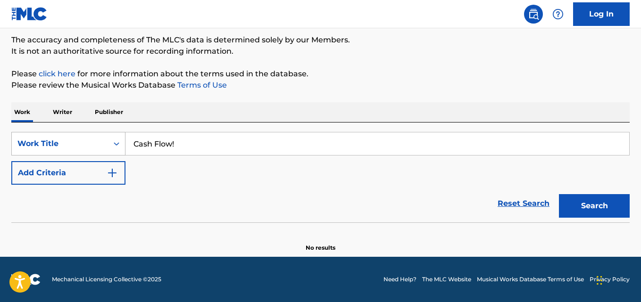
drag, startPoint x: 141, startPoint y: 150, endPoint x: 100, endPoint y: 150, distance: 41.5
click at [100, 150] on div "SearchWithCriteriada1b9c9c-3af7-4aa9-9dcf-e02f9ab7270a Work Title Cash Flow!" at bounding box center [320, 144] width 619 height 24
paste input "Ou Shchit"
drag, startPoint x: 195, startPoint y: 147, endPoint x: 90, endPoint y: 151, distance: 104.8
click at [90, 151] on div "SearchWithCriteriada1b9c9c-3af7-4aa9-9dcf-e02f9ab7270a Work Title Ou Shchit ou …" at bounding box center [320, 144] width 619 height 24
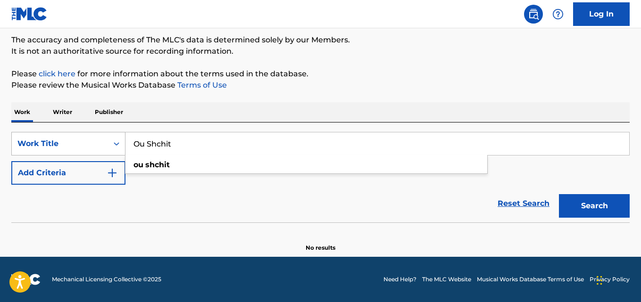
paste input "Cash Flow!"
type input "Cash Flow!"
click at [98, 172] on button "Add Criteria" at bounding box center [68, 173] width 114 height 24
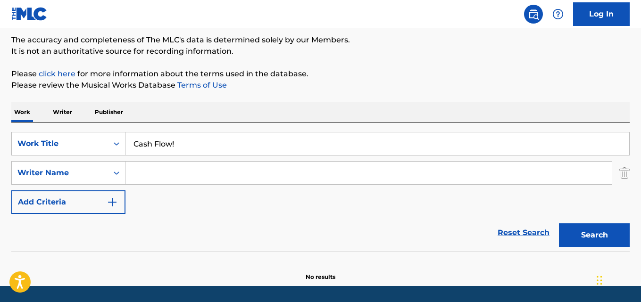
click at [179, 172] on input "Search Form" at bounding box center [368, 173] width 486 height 23
type input "[PERSON_NAME]"
click at [559, 224] on button "Search" at bounding box center [594, 236] width 71 height 24
click at [230, 175] on input "[PERSON_NAME]" at bounding box center [368, 173] width 486 height 23
click at [582, 234] on button "Search" at bounding box center [594, 236] width 71 height 24
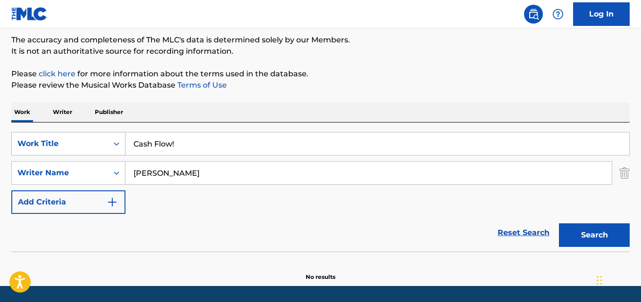
drag, startPoint x: 127, startPoint y: 151, endPoint x: 111, endPoint y: 153, distance: 16.2
click at [111, 153] on div "SearchWithCriteriada1b9c9c-3af7-4aa9-9dcf-e02f9ab7270a Work Title Cash Flow!" at bounding box center [320, 144] width 619 height 24
paste input "Backwoods On The Backroads"
type input "Backwoods On The Backroads"
drag, startPoint x: 257, startPoint y: 176, endPoint x: 91, endPoint y: 178, distance: 166.1
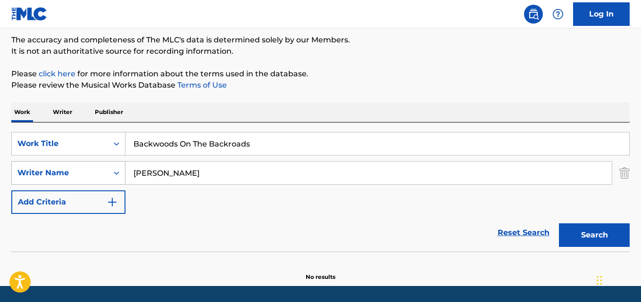
click at [91, 178] on div "SearchWithCriteriaf984ccc5-3fa6-44d5-b6ce-274ec8674414 Writer Name [PERSON_NAME]" at bounding box center [320, 173] width 619 height 24
click at [177, 163] on input "Search Form" at bounding box center [368, 173] width 486 height 23
paste input "[PERSON_NAME]"
type input "[PERSON_NAME]"
click at [559, 224] on button "Search" at bounding box center [594, 236] width 71 height 24
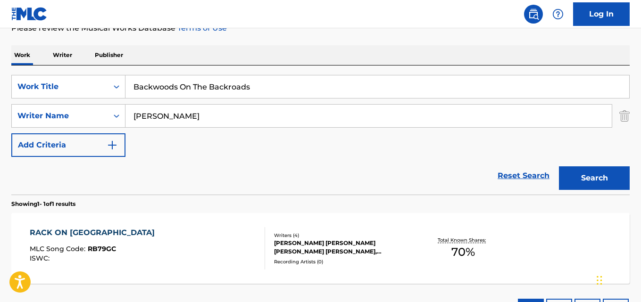
scroll to position [157, 0]
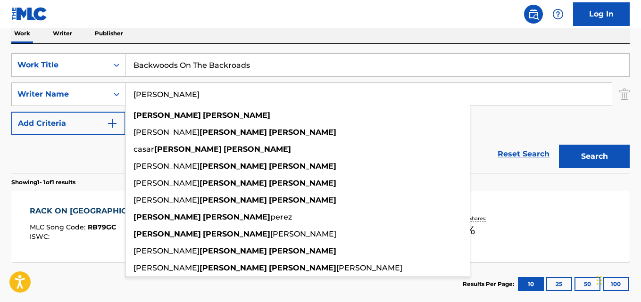
drag, startPoint x: 162, startPoint y: 95, endPoint x: 67, endPoint y: 108, distance: 95.3
click at [68, 108] on div "SearchWithCriteriada1b9c9c-3af7-4aa9-9dcf-e02f9ab7270a Work Title Backwoods On …" at bounding box center [320, 94] width 619 height 82
drag, startPoint x: 234, startPoint y: 95, endPoint x: 0, endPoint y: 122, distance: 235.0
click at [0, 122] on div "The MLC Public Work Search The accuracy and completeness of The MLC's data is d…" at bounding box center [320, 100] width 641 height 411
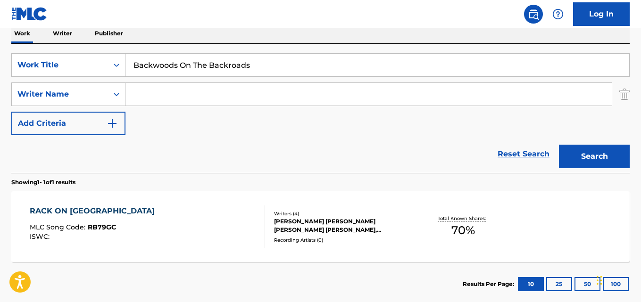
click at [559, 145] on button "Search" at bounding box center [594, 157] width 71 height 24
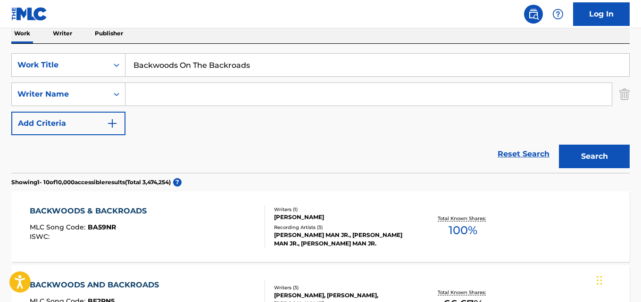
drag, startPoint x: 176, startPoint y: 63, endPoint x: 40, endPoint y: 79, distance: 137.3
click at [40, 79] on div "SearchWithCriteriada1b9c9c-3af7-4aa9-9dcf-e02f9ab7270a Work Title Backwoods On …" at bounding box center [320, 94] width 619 height 82
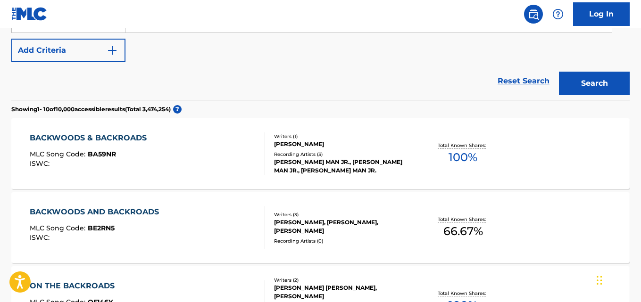
scroll to position [78, 0]
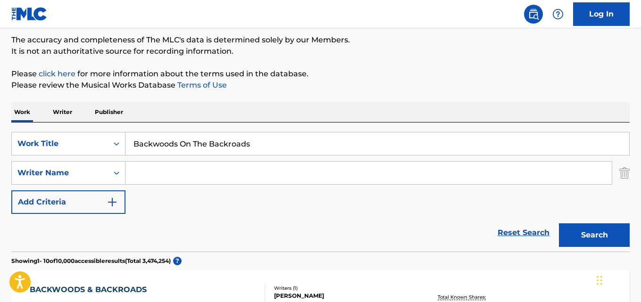
click at [228, 167] on input "Search Form" at bounding box center [368, 173] width 486 height 23
paste input "[PERSON_NAME]"
click at [559, 224] on button "Search" at bounding box center [594, 236] width 71 height 24
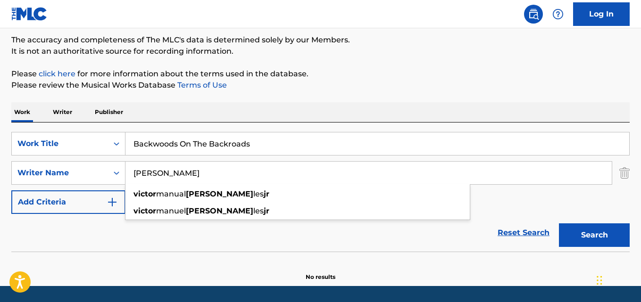
drag, startPoint x: 156, startPoint y: 171, endPoint x: 226, endPoint y: 172, distance: 69.8
click at [226, 172] on input "[PERSON_NAME]" at bounding box center [368, 173] width 486 height 23
type input "[PERSON_NAME]"
click at [559, 224] on button "Search" at bounding box center [594, 236] width 71 height 24
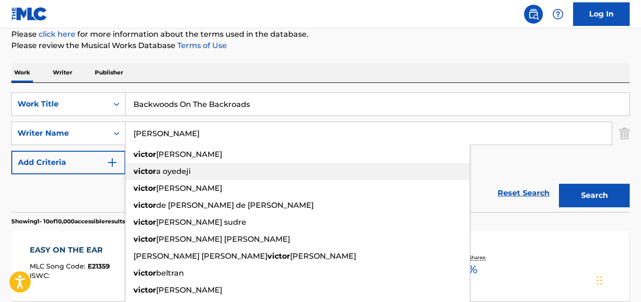
scroll to position [138, 0]
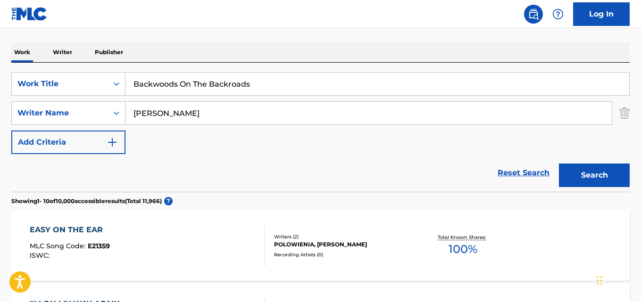
click at [487, 150] on div "SearchWithCriteriada1b9c9c-3af7-4aa9-9dcf-e02f9ab7270a Work Title Backwoods On …" at bounding box center [320, 113] width 619 height 82
drag, startPoint x: 284, startPoint y: 88, endPoint x: 89, endPoint y: 103, distance: 194.9
click at [89, 103] on div "SearchWithCriteriada1b9c9c-3af7-4aa9-9dcf-e02f9ab7270a Work Title Backwoods On …" at bounding box center [320, 113] width 619 height 82
paste input "[PERSON_NAME]' Dreamin'"
type input "Balenci' Dreamin'"
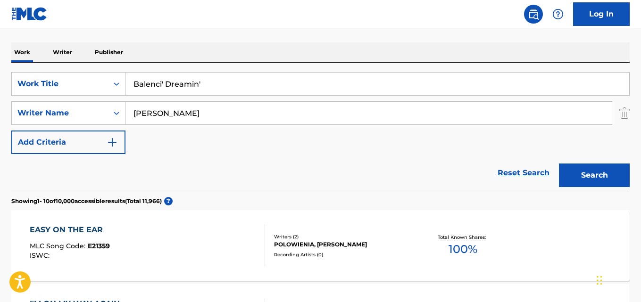
drag, startPoint x: 171, startPoint y: 112, endPoint x: 49, endPoint y: 130, distance: 123.4
click at [49, 130] on div "SearchWithCriteriada1b9c9c-3af7-4aa9-9dcf-e02f9ab7270a Work Title Balenci' Drea…" at bounding box center [320, 113] width 619 height 82
click at [212, 109] on input "Search Form" at bounding box center [368, 113] width 486 height 23
paste input "[PERSON_NAME]"
click at [559, 164] on button "Search" at bounding box center [594, 176] width 71 height 24
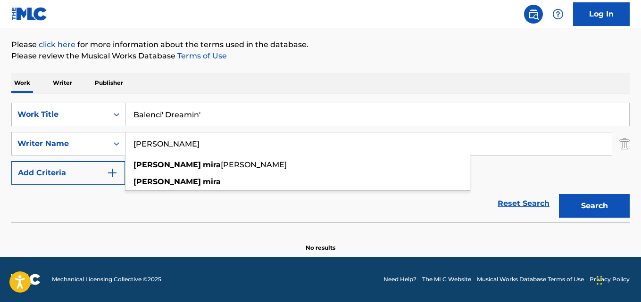
scroll to position [107, 0]
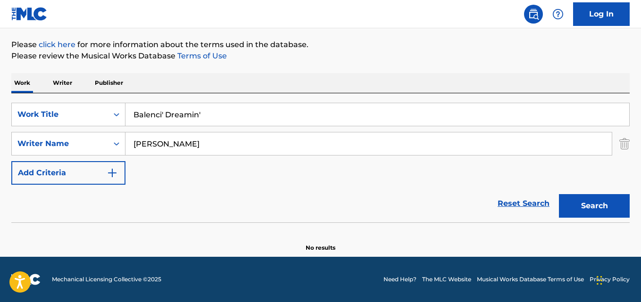
drag, startPoint x: 51, startPoint y: 216, endPoint x: 90, endPoint y: 202, distance: 41.2
click at [50, 217] on div "Reset Search Search" at bounding box center [320, 204] width 619 height 38
drag, startPoint x: 195, startPoint y: 152, endPoint x: 97, endPoint y: 145, distance: 98.4
click at [97, 145] on div "SearchWithCriteriaf984ccc5-3fa6-44d5-b6ce-274ec8674414 Writer Name [PERSON_NAME]" at bounding box center [320, 144] width 619 height 24
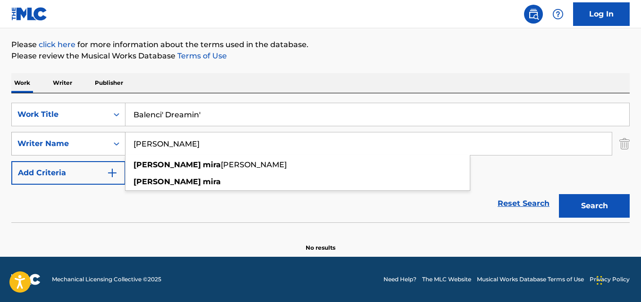
paste input "[PERSON_NAME] [PERSON_NAME]"
type input "[PERSON_NAME] [PERSON_NAME]"
click at [559, 194] on button "Search" at bounding box center [594, 206] width 71 height 24
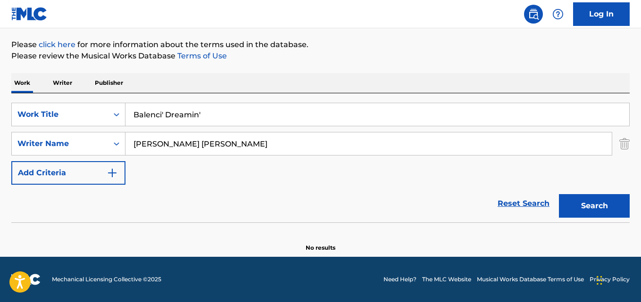
click at [258, 110] on input "Balenci' Dreamin'" at bounding box center [377, 114] width 504 height 23
click at [165, 114] on input "Balenci' Dreamin" at bounding box center [377, 114] width 504 height 23
click at [559, 194] on button "Search" at bounding box center [594, 206] width 71 height 24
click at [363, 192] on div "Reset Search Search" at bounding box center [320, 204] width 619 height 38
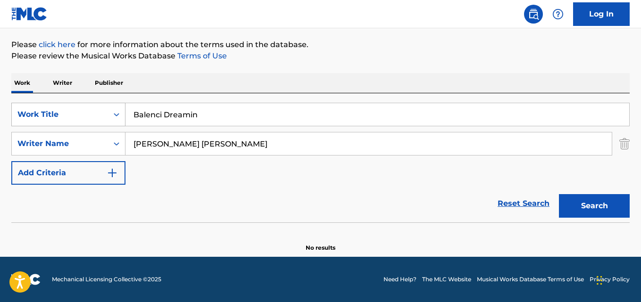
drag, startPoint x: 123, startPoint y: 126, endPoint x: 108, endPoint y: 126, distance: 15.1
click at [108, 126] on div "SearchWithCriteriada1b9c9c-3af7-4aa9-9dcf-e02f9ab7270a Work Title Balenci Dream…" at bounding box center [320, 115] width 619 height 24
paste input "Hand's Dow"
type input "Hand's Down"
drag, startPoint x: 232, startPoint y: 143, endPoint x: 59, endPoint y: 139, distance: 173.2
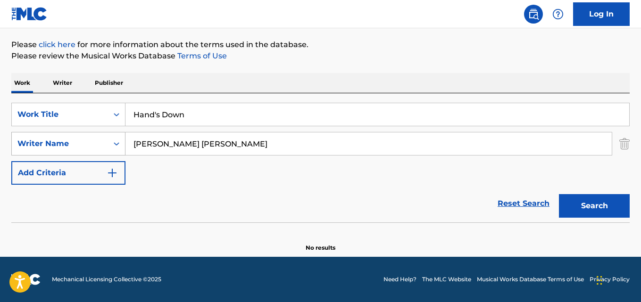
click at [59, 139] on div "SearchWithCriteriaf984ccc5-3fa6-44d5-b6ce-274ec8674414 Writer Name [PERSON_NAME…" at bounding box center [320, 144] width 619 height 24
paste input "CJ Suprxme"
click at [559, 194] on button "Search" at bounding box center [594, 206] width 71 height 24
click at [93, 147] on div "SearchWithCriteriaf984ccc5-3fa6-44d5-b6ce-274ec8674414 Writer Name [PERSON_NAME]" at bounding box center [320, 144] width 619 height 24
paste input "Mira"
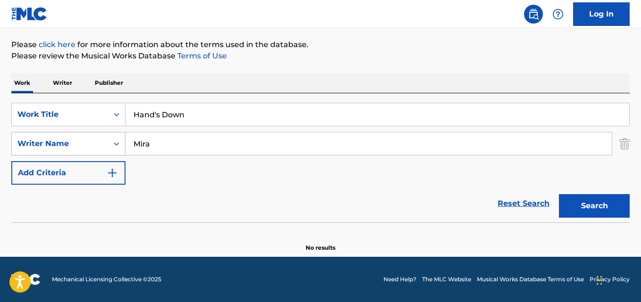
click at [559, 194] on button "Search" at bounding box center [594, 206] width 71 height 24
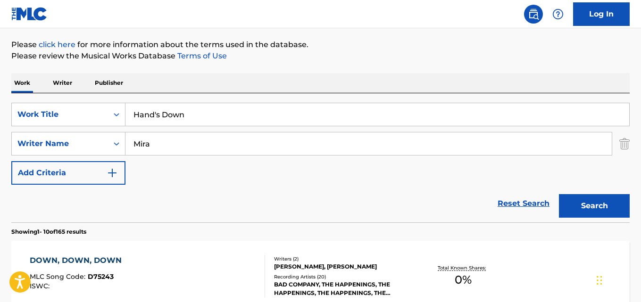
click at [57, 190] on div "Reset Search Search" at bounding box center [320, 204] width 619 height 38
drag, startPoint x: 172, startPoint y: 144, endPoint x: 110, endPoint y: 144, distance: 61.8
click at [110, 144] on div "SearchWithCriteriaf984ccc5-3fa6-44d5-b6ce-274ec8674414 Writer Name [PERSON_NAME]" at bounding box center [320, 144] width 619 height 24
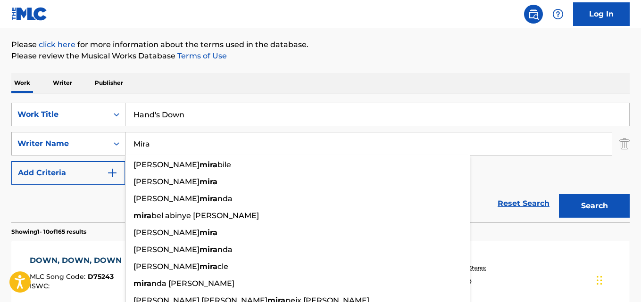
paste input "[PERSON_NAME] [PERSON_NAME]"
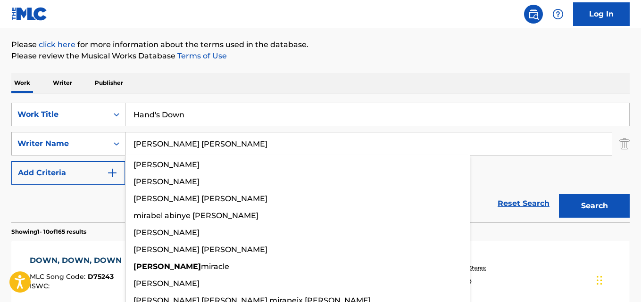
click at [559, 194] on button "Search" at bounding box center [594, 206] width 71 height 24
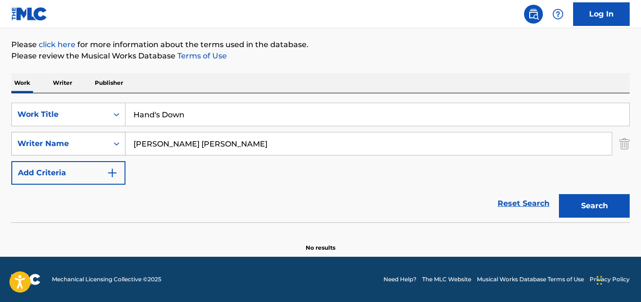
drag, startPoint x: 219, startPoint y: 144, endPoint x: 98, endPoint y: 147, distance: 121.3
click at [98, 147] on div "SearchWithCriteriaf984ccc5-3fa6-44d5-b6ce-274ec8674414 Writer Name [PERSON_NAME…" at bounding box center [320, 144] width 619 height 24
click at [559, 194] on button "Search" at bounding box center [594, 206] width 71 height 24
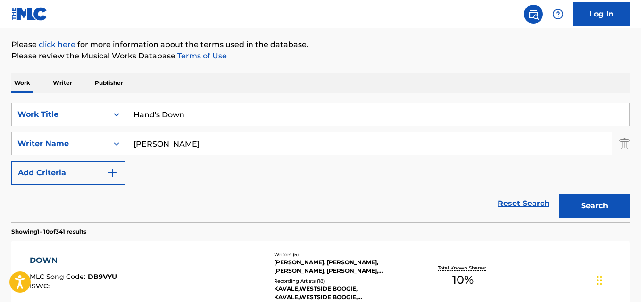
click at [57, 209] on div "Reset Search Search" at bounding box center [320, 204] width 619 height 38
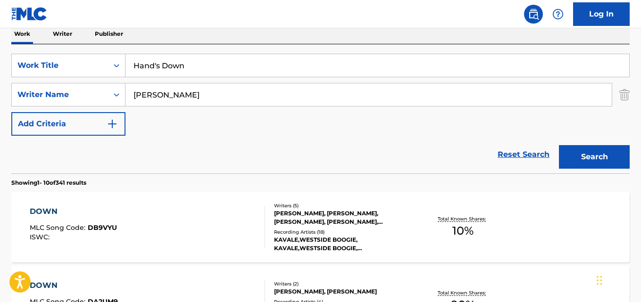
scroll to position [186, 0]
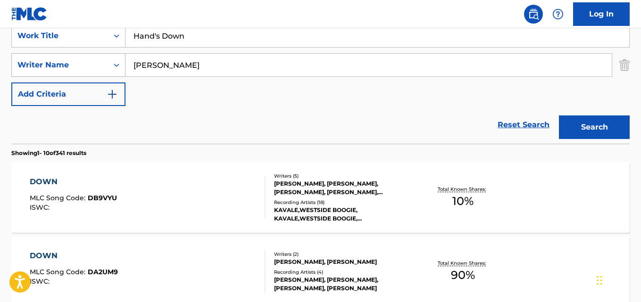
drag, startPoint x: 140, startPoint y: 70, endPoint x: 122, endPoint y: 70, distance: 17.9
click at [122, 70] on div "SearchWithCriteriaf984ccc5-3fa6-44d5-b6ce-274ec8674414 Writer Name [PERSON_NAME]" at bounding box center [320, 65] width 619 height 24
paste input "[PERSON_NAME] [PERSON_NAME]"
click at [559, 116] on button "Search" at bounding box center [594, 128] width 71 height 24
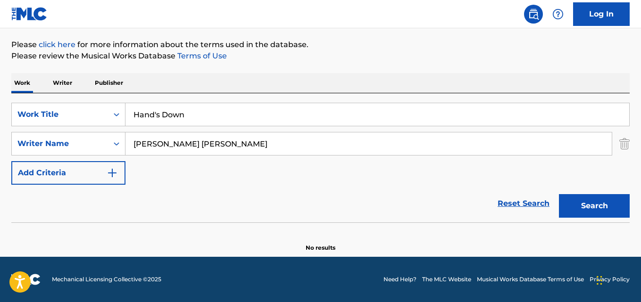
scroll to position [107, 0]
drag, startPoint x: 222, startPoint y: 146, endPoint x: 62, endPoint y: 149, distance: 159.5
click at [62, 149] on div "SearchWithCriteriaf984ccc5-3fa6-44d5-b6ce-274ec8674414 Writer Name [PERSON_NAME…" at bounding box center [320, 144] width 619 height 24
type input "[PERSON_NAME]"
click at [559, 194] on button "Search" at bounding box center [594, 206] width 71 height 24
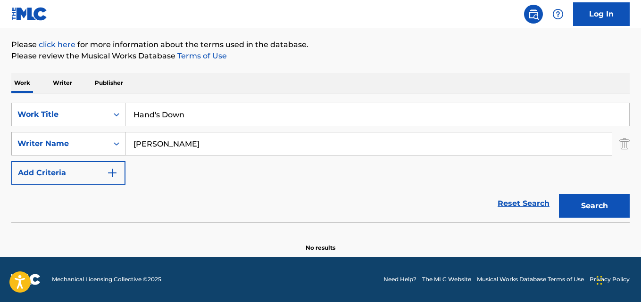
scroll to position [138, 0]
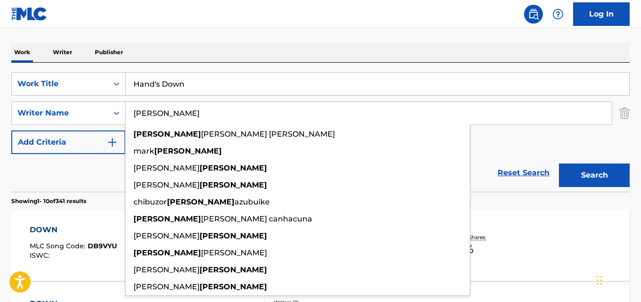
click at [355, 64] on div "SearchWithCriteriada1b9c9c-3af7-4aa9-9dcf-e02f9ab7270a Work Title Hand's Down S…" at bounding box center [320, 127] width 619 height 129
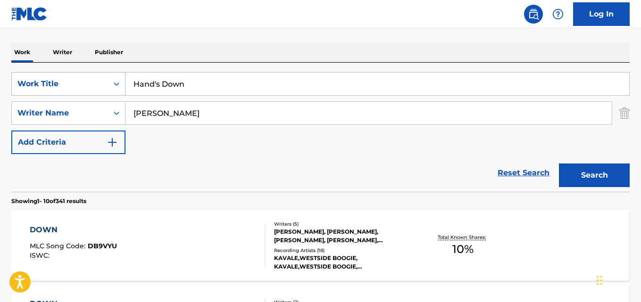
drag, startPoint x: 123, startPoint y: 82, endPoint x: 74, endPoint y: 82, distance: 48.6
click at [74, 82] on div "SearchWithCriteriada1b9c9c-3af7-4aa9-9dcf-e02f9ab7270a Work Title Hand's Down" at bounding box center [320, 84] width 619 height 24
paste input "The Same"
type input "The Same"
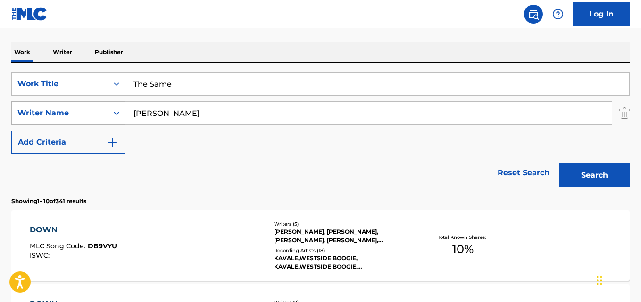
drag, startPoint x: 154, startPoint y: 123, endPoint x: 97, endPoint y: 123, distance: 57.1
click at [97, 123] on div "SearchWithCriteriaf984ccc5-3fa6-44d5-b6ce-274ec8674414 Writer Name [PERSON_NAME]" at bounding box center [320, 113] width 619 height 24
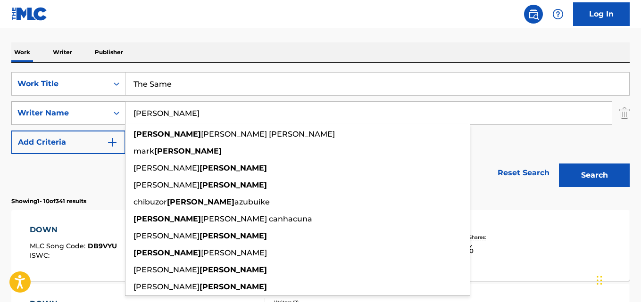
paste input "Roman Rsk"
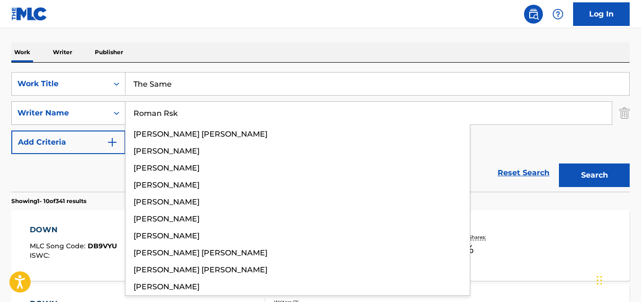
type input "Roman Rsk"
click at [559, 164] on button "Search" at bounding box center [594, 176] width 71 height 24
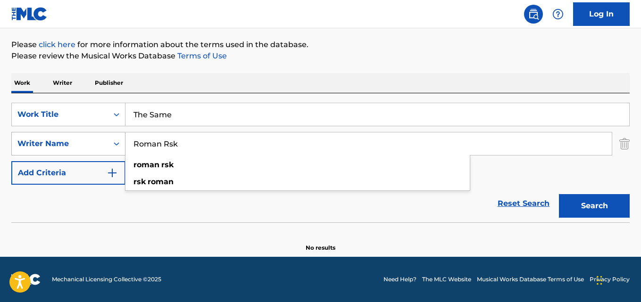
scroll to position [107, 0]
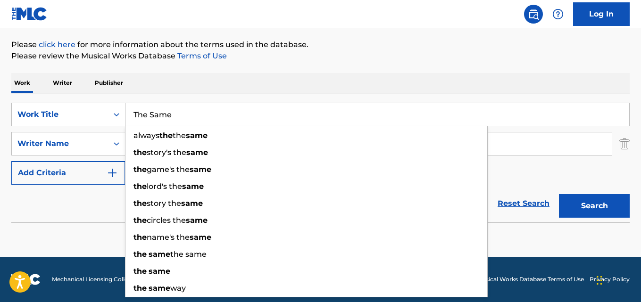
click at [301, 108] on input "The Same" at bounding box center [377, 114] width 504 height 23
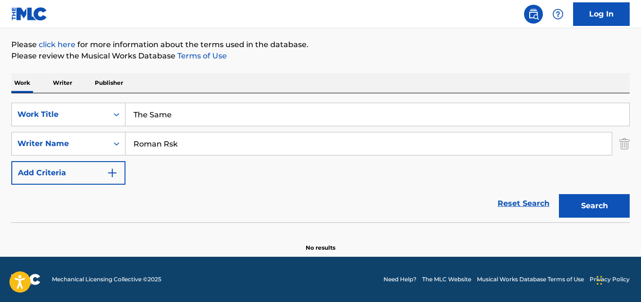
drag, startPoint x: 608, startPoint y: 205, endPoint x: 468, endPoint y: 75, distance: 191.3
click at [607, 205] on button "Search" at bounding box center [594, 206] width 71 height 24
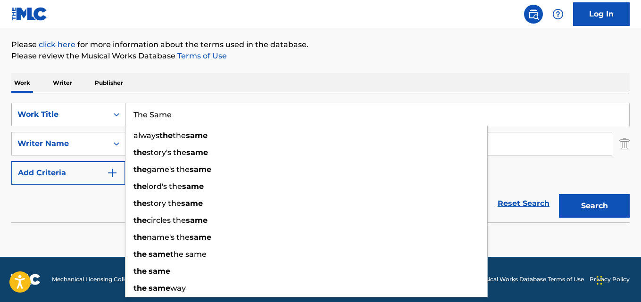
drag, startPoint x: 99, startPoint y: 119, endPoint x: 85, endPoint y: 119, distance: 13.7
click at [85, 119] on div "SearchWithCriteriada1b9c9c-3af7-4aa9-9dcf-e02f9ab7270a Work Title The Same alwa…" at bounding box center [320, 115] width 619 height 24
paste input "Skull"
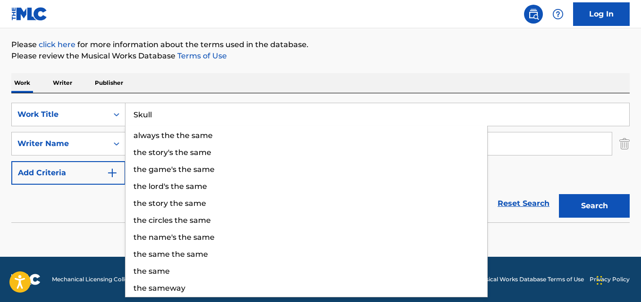
type input "Skull"
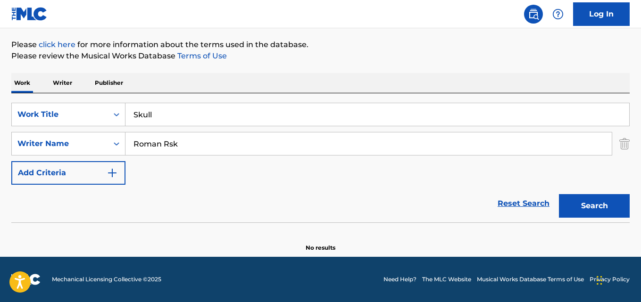
click at [67, 211] on div "Reset Search Search" at bounding box center [320, 204] width 619 height 38
drag, startPoint x: 184, startPoint y: 140, endPoint x: 58, endPoint y: 137, distance: 126.5
click at [58, 137] on div "SearchWithCriteriaf984ccc5-3fa6-44d5-b6ce-274ec8674414 Writer Name [PERSON_NAME]" at bounding box center [320, 144] width 619 height 24
paste input "[PERSON_NAME]"
type input "[PERSON_NAME]"
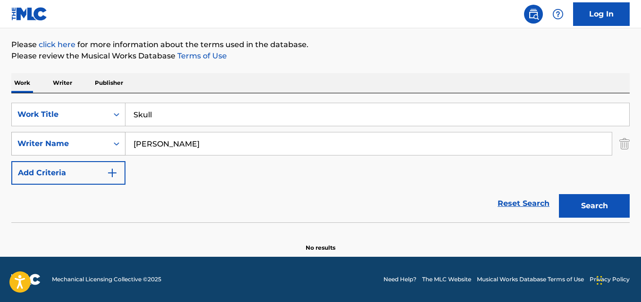
click at [559, 194] on button "Search" at bounding box center [594, 206] width 71 height 24
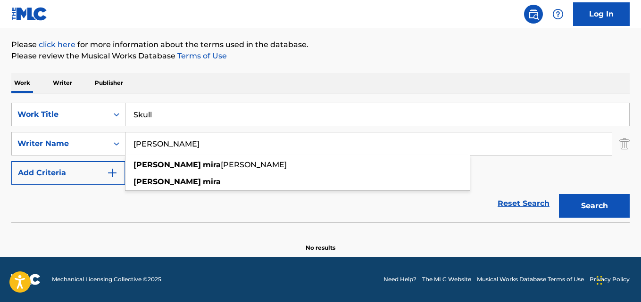
click at [258, 93] on div "Work Writer Publisher" at bounding box center [320, 83] width 619 height 20
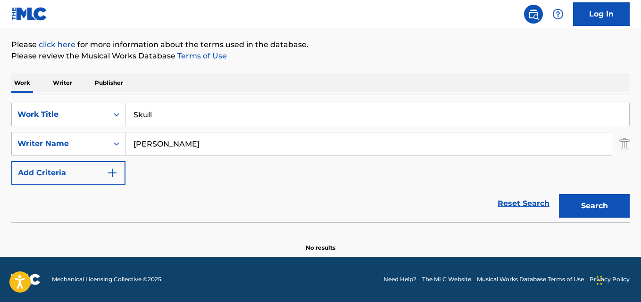
click at [597, 211] on button "Search" at bounding box center [594, 206] width 71 height 24
click at [515, 206] on link "Reset Search" at bounding box center [523, 203] width 61 height 21
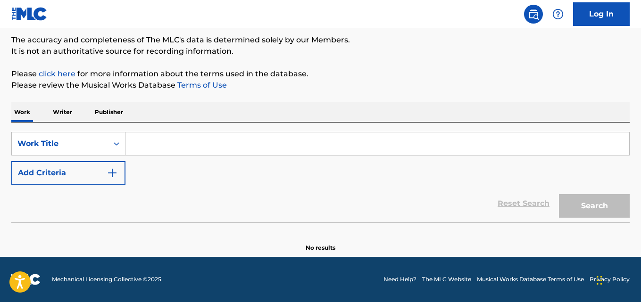
click at [383, 214] on div "Reset Search Search" at bounding box center [320, 204] width 619 height 38
click at [241, 204] on div "Reset Search Search" at bounding box center [320, 204] width 619 height 38
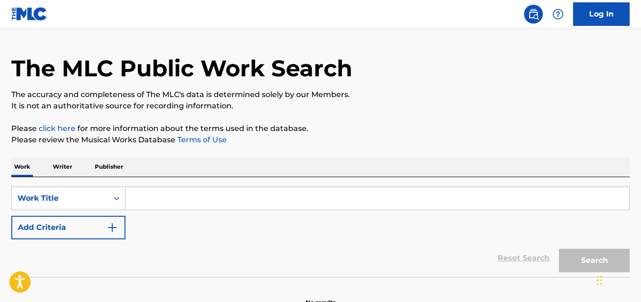
scroll to position [2, 0]
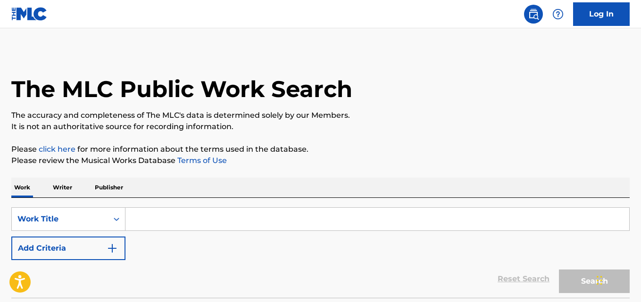
click at [196, 213] on input "Search Form" at bounding box center [377, 219] width 504 height 23
paste input "Don't Be Slave"
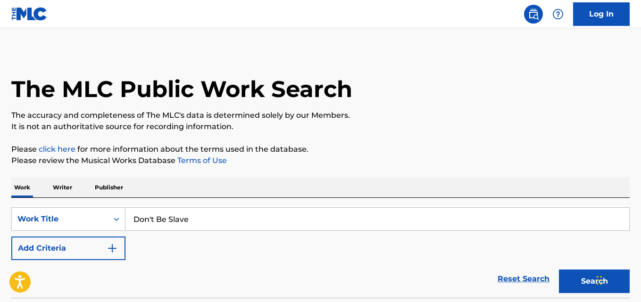
type input "Don't Be Slave"
click at [81, 250] on button "Add Criteria" at bounding box center [68, 249] width 114 height 24
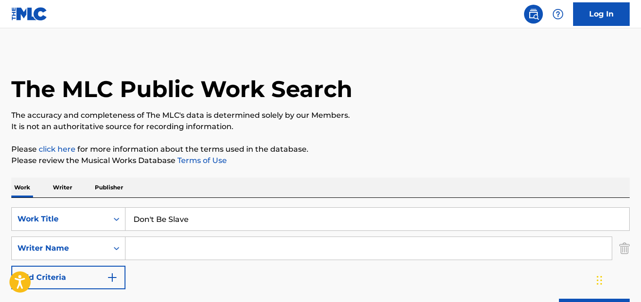
click at [165, 250] on input "Search Form" at bounding box center [368, 248] width 486 height 23
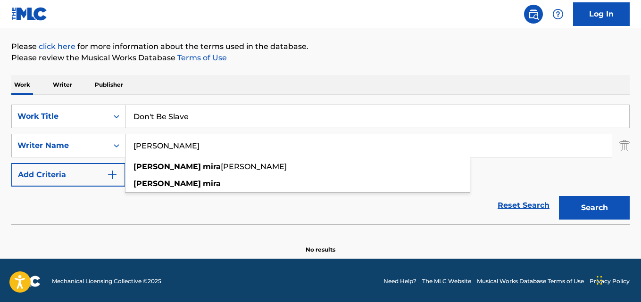
scroll to position [107, 0]
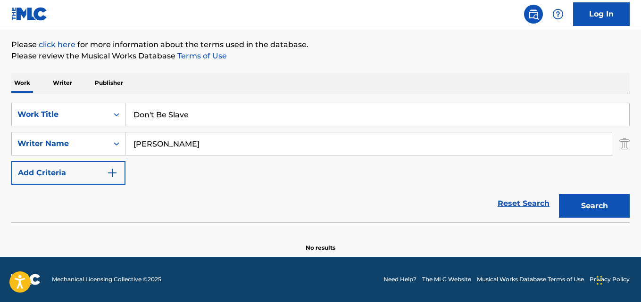
click at [183, 220] on div "Reset Search Search" at bounding box center [320, 204] width 619 height 38
drag, startPoint x: 152, startPoint y: 141, endPoint x: 74, endPoint y: 154, distance: 79.4
click at [74, 154] on div "SearchWithCriteriaf984ccc5-3fa6-44d5-b6ce-274ec8674414 Writer Name [PERSON_NAME]" at bounding box center [320, 144] width 619 height 24
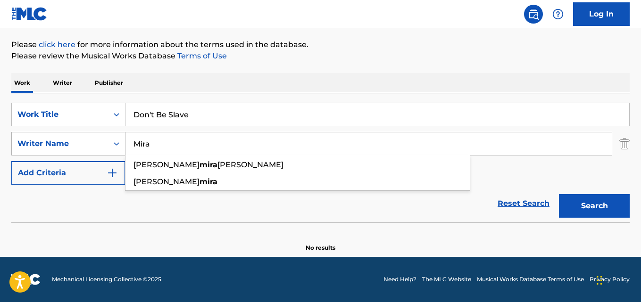
click at [559, 194] on button "Search" at bounding box center [594, 206] width 71 height 24
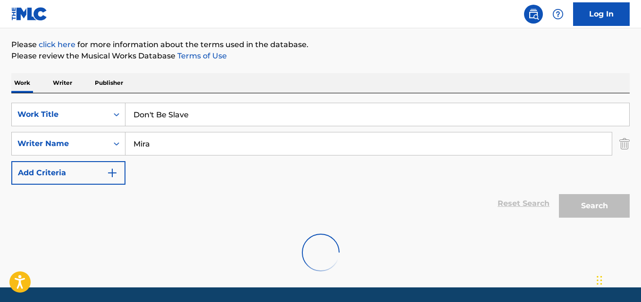
click at [303, 89] on div "Work Writer Publisher" at bounding box center [320, 83] width 619 height 20
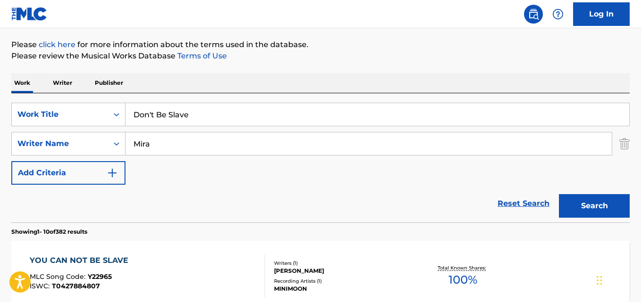
click at [282, 169] on div "SearchWithCriteriada1b9c9c-3af7-4aa9-9dcf-e02f9ab7270a Work Title Don't Be Slav…" at bounding box center [320, 144] width 619 height 82
drag, startPoint x: 167, startPoint y: 145, endPoint x: 126, endPoint y: 151, distance: 41.5
click at [126, 151] on input "Mira" at bounding box center [368, 144] width 486 height 23
paste input "[PERSON_NAME]"
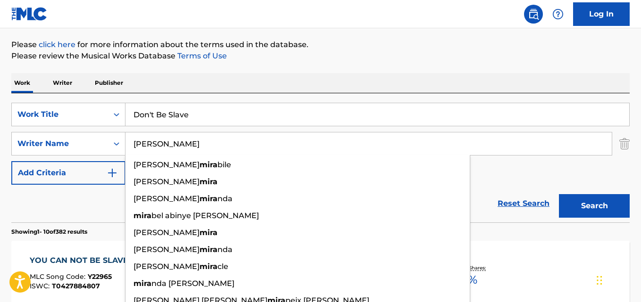
click at [559, 194] on button "Search" at bounding box center [594, 206] width 71 height 24
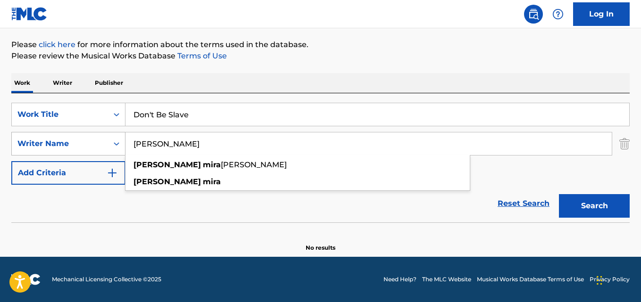
drag, startPoint x: 193, startPoint y: 142, endPoint x: 115, endPoint y: 145, distance: 78.4
click at [115, 145] on div "SearchWithCriteriaf984ccc5-3fa6-44d5-b6ce-274ec8674414 Writer Name [PERSON_NAME…" at bounding box center [320, 144] width 619 height 24
paste input "Miler"
click at [559, 194] on button "Search" at bounding box center [594, 206] width 71 height 24
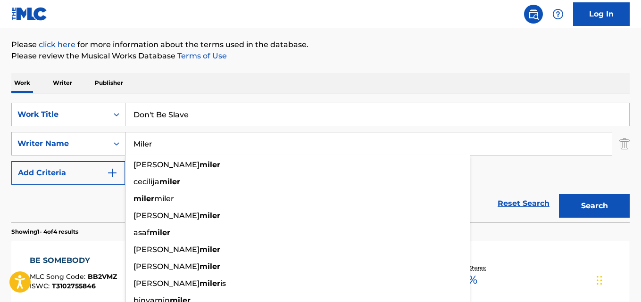
drag, startPoint x: 148, startPoint y: 147, endPoint x: 44, endPoint y: 147, distance: 103.3
click at [44, 147] on div "SearchWithCriteriaf984ccc5-3fa6-44d5-b6ce-274ec8674414 Writer Name Miler [PERSO…" at bounding box center [320, 144] width 619 height 24
drag, startPoint x: 161, startPoint y: 144, endPoint x: 84, endPoint y: 143, distance: 77.4
click at [84, 143] on div "SearchWithCriteriaf984ccc5-3fa6-44d5-b6ce-274ec8674414 Writer Name Miler [PERSO…" at bounding box center [320, 144] width 619 height 24
type input "Miler"
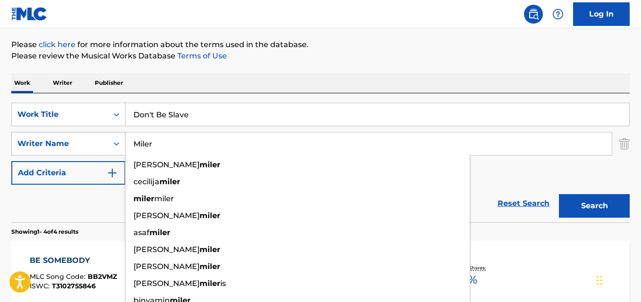
click at [559, 194] on button "Search" at bounding box center [594, 206] width 71 height 24
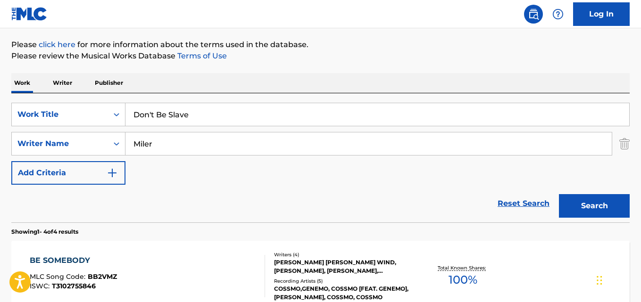
click at [290, 82] on div "Work Writer Publisher" at bounding box center [320, 83] width 619 height 20
drag, startPoint x: 198, startPoint y: 113, endPoint x: 85, endPoint y: 115, distance: 112.8
click at [85, 115] on div "SearchWithCriteriada1b9c9c-3af7-4aa9-9dcf-e02f9ab7270a Work Title Don't Be Slave" at bounding box center [320, 115] width 619 height 24
paste input "ie For A Man"
type input "Die For A Man"
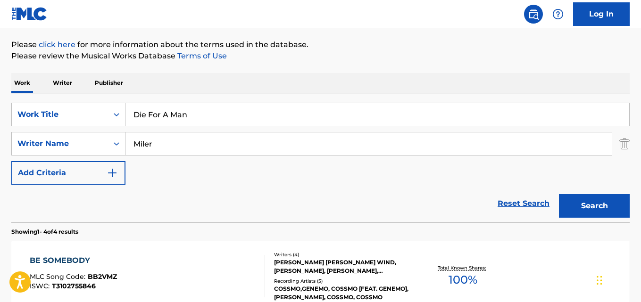
drag, startPoint x: 344, startPoint y: 62, endPoint x: 368, endPoint y: 4, distance: 62.6
click at [345, 62] on div "The MLC Public Work Search The accuracy and completeness of The MLC's data is d…" at bounding box center [320, 262] width 641 height 634
drag, startPoint x: 196, startPoint y: 145, endPoint x: 97, endPoint y: 155, distance: 99.6
click at [97, 155] on div "SearchWithCriteriaf984ccc5-3fa6-44d5-b6ce-274ec8674414 Writer Name [PERSON_NAME]" at bounding box center [320, 144] width 619 height 24
paste input "[PERSON_NAME]"
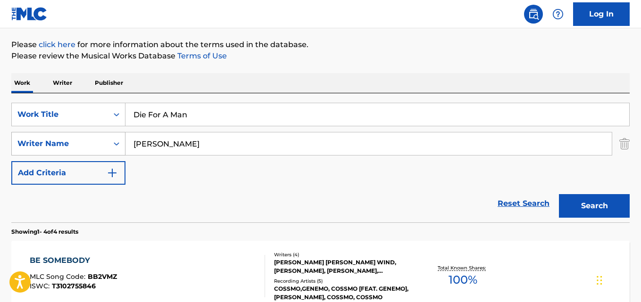
type input "[PERSON_NAME]"
click at [559, 194] on button "Search" at bounding box center [594, 206] width 71 height 24
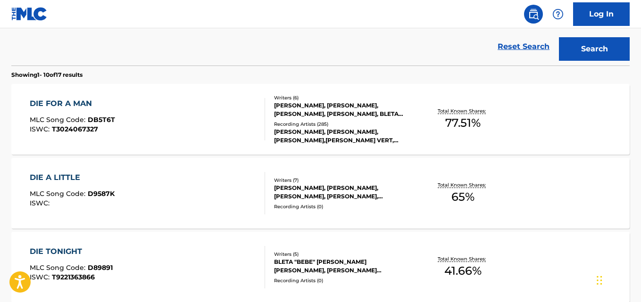
scroll to position [186, 0]
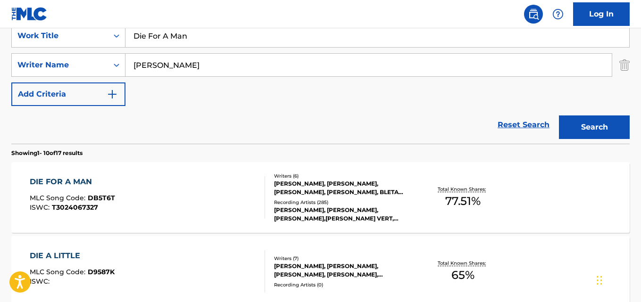
click at [70, 180] on div "DIE FOR A MAN" at bounding box center [72, 181] width 85 height 11
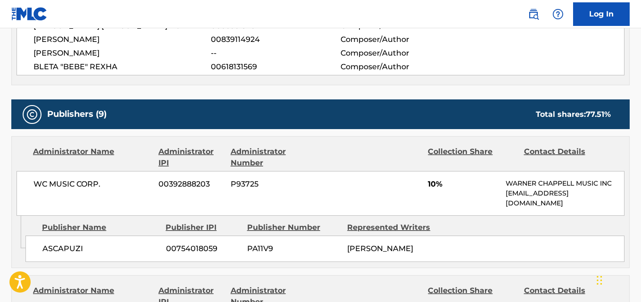
scroll to position [472, 0]
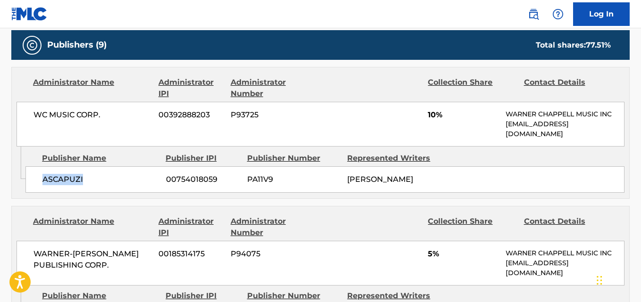
drag, startPoint x: 41, startPoint y: 181, endPoint x: 101, endPoint y: 181, distance: 60.9
click at [101, 181] on div "ASCAPUZI 00754018059 PA11V9 [PERSON_NAME]" at bounding box center [324, 180] width 599 height 26
copy span "ASCAPUZI"
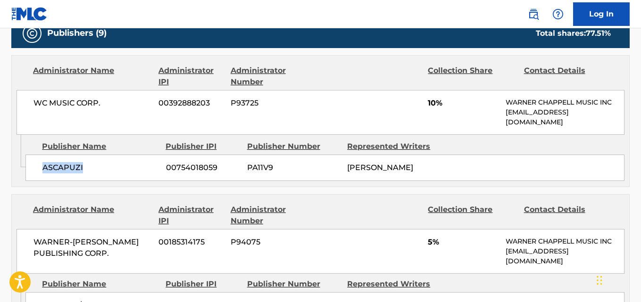
scroll to position [629, 0]
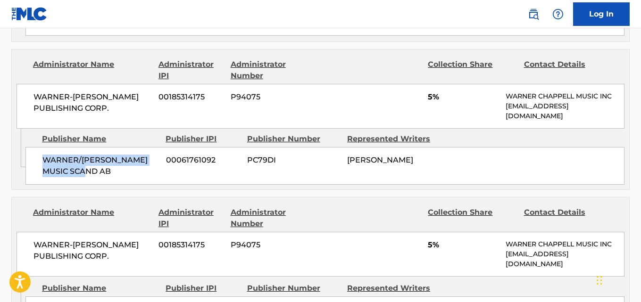
drag, startPoint x: 38, startPoint y: 160, endPoint x: 107, endPoint y: 176, distance: 70.3
click at [107, 176] on div "WARNER/[PERSON_NAME] MUSIC SCAND AB 00061761092 PC79DI [PERSON_NAME]" at bounding box center [324, 166] width 599 height 38
copy span "WARNER/[PERSON_NAME] MUSIC SCAND AB"
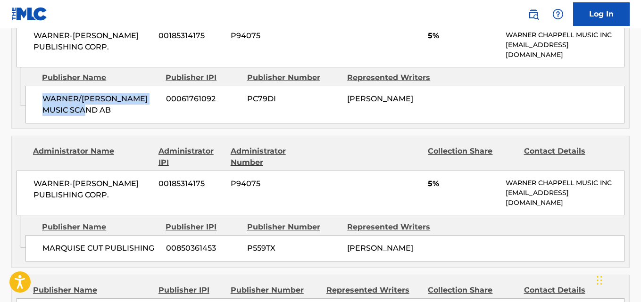
scroll to position [786, 0]
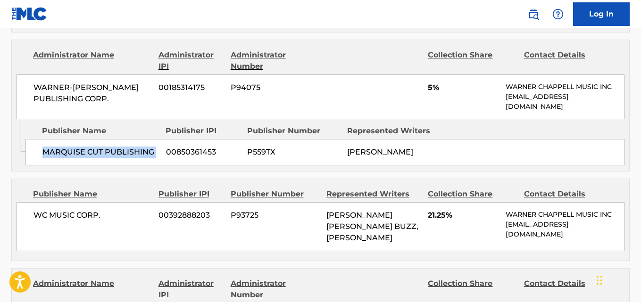
drag, startPoint x: 43, startPoint y: 158, endPoint x: 164, endPoint y: 159, distance: 120.8
click at [164, 159] on div "MARQUISE CUT PUBLISHING 00850361453 P559TX [PERSON_NAME]" at bounding box center [324, 152] width 599 height 26
copy div "MARQUISE CUT PUBLISHING"
click at [429, 87] on span "5%" at bounding box center [463, 87] width 71 height 11
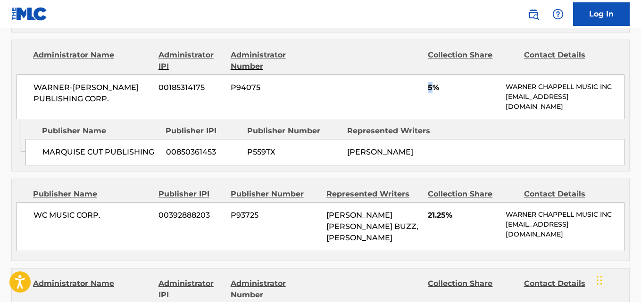
copy span "5"
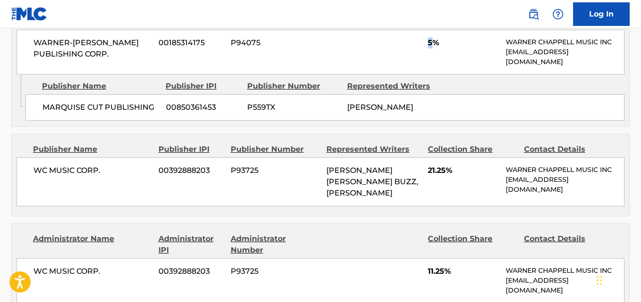
scroll to position [865, 0]
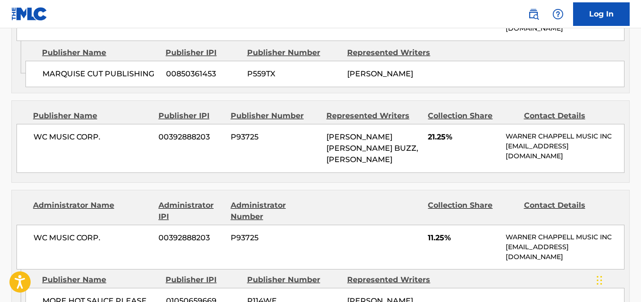
click at [435, 138] on span "21.25%" at bounding box center [463, 137] width 71 height 11
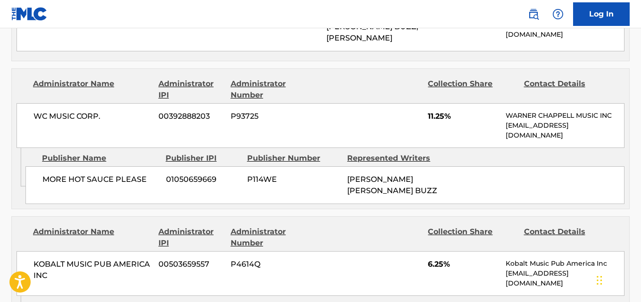
scroll to position [1022, 0]
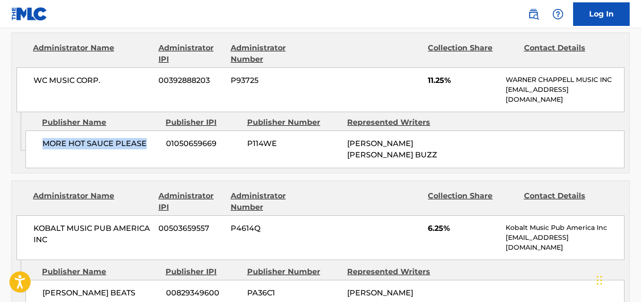
drag, startPoint x: 39, startPoint y: 146, endPoint x: 153, endPoint y: 146, distance: 113.7
click at [153, 146] on div "MORE HOT SAUCE PLEASE 01050659669 P114WE [PERSON_NAME] [PERSON_NAME] BUZZ" at bounding box center [324, 150] width 599 height 38
click at [434, 75] on span "11.25%" at bounding box center [463, 80] width 71 height 11
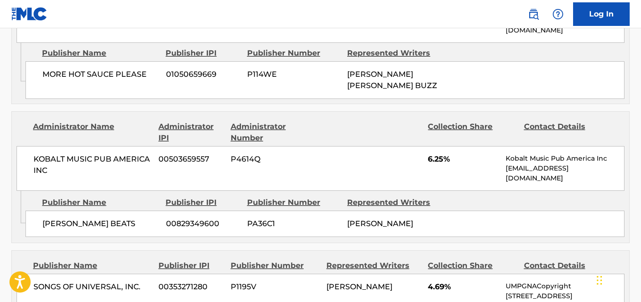
scroll to position [1101, 0]
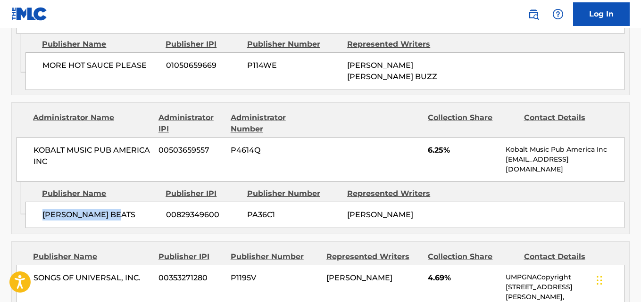
drag, startPoint x: 41, startPoint y: 213, endPoint x: 130, endPoint y: 213, distance: 89.2
click at [130, 213] on div "[PERSON_NAME] BEATS 00829349600 PA36C1 [PERSON_NAME]" at bounding box center [324, 215] width 599 height 26
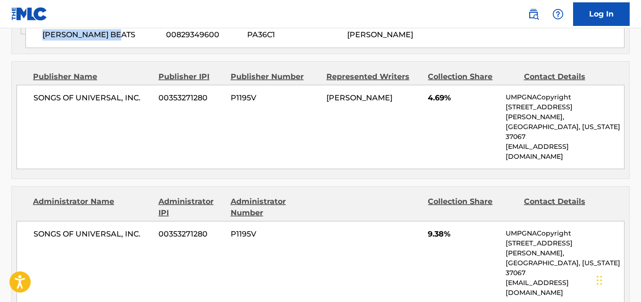
scroll to position [1258, 0]
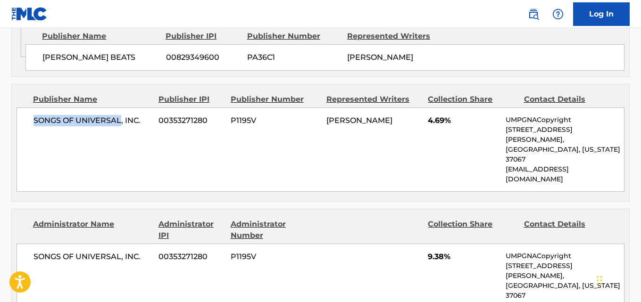
drag, startPoint x: 30, startPoint y: 119, endPoint x: 120, endPoint y: 119, distance: 90.6
click at [120, 119] on div "SONGS OF UNIVERSAL, INC. 00353271280 P1195V [PERSON_NAME] 4.69% UMPGNACopyright…" at bounding box center [321, 150] width 608 height 84
click at [97, 134] on div "SONGS OF UNIVERSAL, INC. 00353271280 P1195V [PERSON_NAME] 4.69% UMPGNACopyright…" at bounding box center [321, 150] width 608 height 84
drag, startPoint x: 48, startPoint y: 118, endPoint x: 147, endPoint y: 117, distance: 99.1
click at [147, 117] on div "SONGS OF UNIVERSAL, INC. 00353271280 P1195V [PERSON_NAME] 4.69% UMPGNACopyright…" at bounding box center [321, 150] width 608 height 84
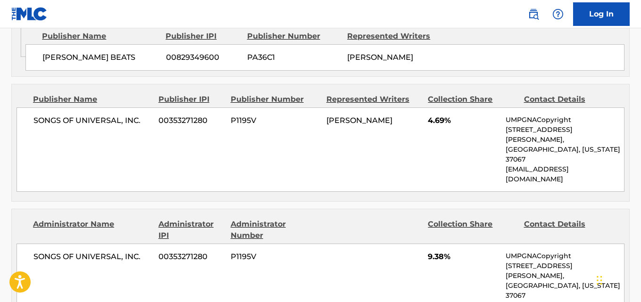
click at [433, 116] on span "4.69%" at bounding box center [463, 120] width 71 height 11
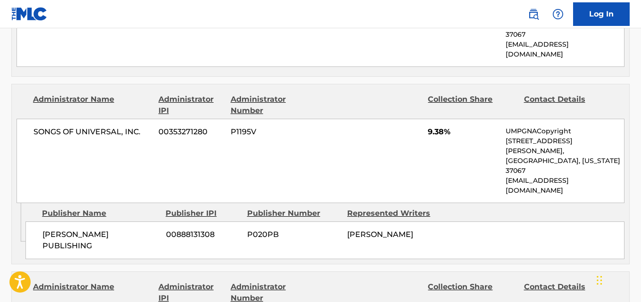
scroll to position [1415, 0]
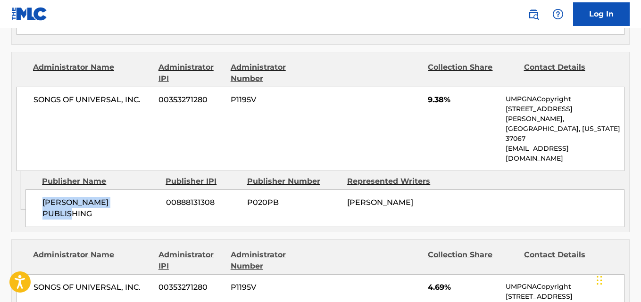
drag, startPoint x: 42, startPoint y: 145, endPoint x: 143, endPoint y: 140, distance: 101.5
click at [143, 190] on div "[PERSON_NAME] PUBLISHING 00888131308 P020PB [PERSON_NAME]" at bounding box center [324, 209] width 599 height 38
click at [433, 94] on span "9.38%" at bounding box center [463, 99] width 71 height 11
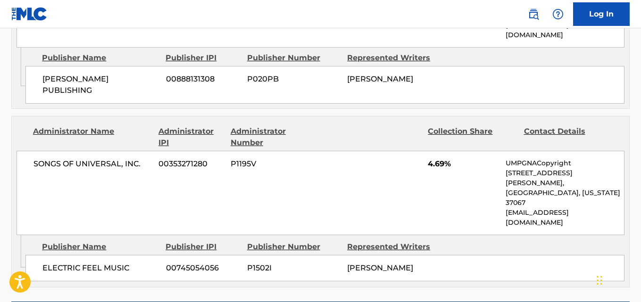
scroll to position [1572, 0]
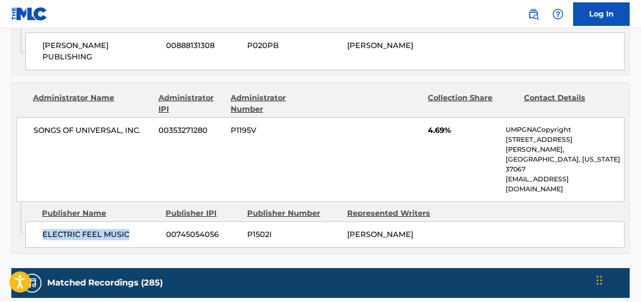
drag, startPoint x: 35, startPoint y: 131, endPoint x: 131, endPoint y: 131, distance: 95.8
click at [131, 222] on div "ELECTRIC FEEL MUSIC 00745054056 P1502I [PERSON_NAME]" at bounding box center [324, 235] width 599 height 26
click at [436, 125] on span "4.69%" at bounding box center [463, 130] width 71 height 11
click at [370, 117] on div "SONGS OF UNIVERSAL, INC. 00353271280 P1195V 4.69% UMPGNACopyright [STREET_ADDRE…" at bounding box center [321, 159] width 608 height 84
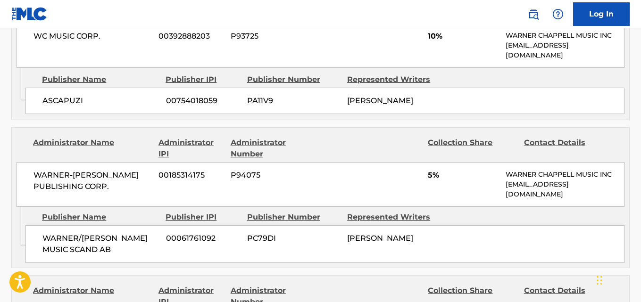
scroll to position [393, 0]
